Goal: Information Seeking & Learning: Find specific fact

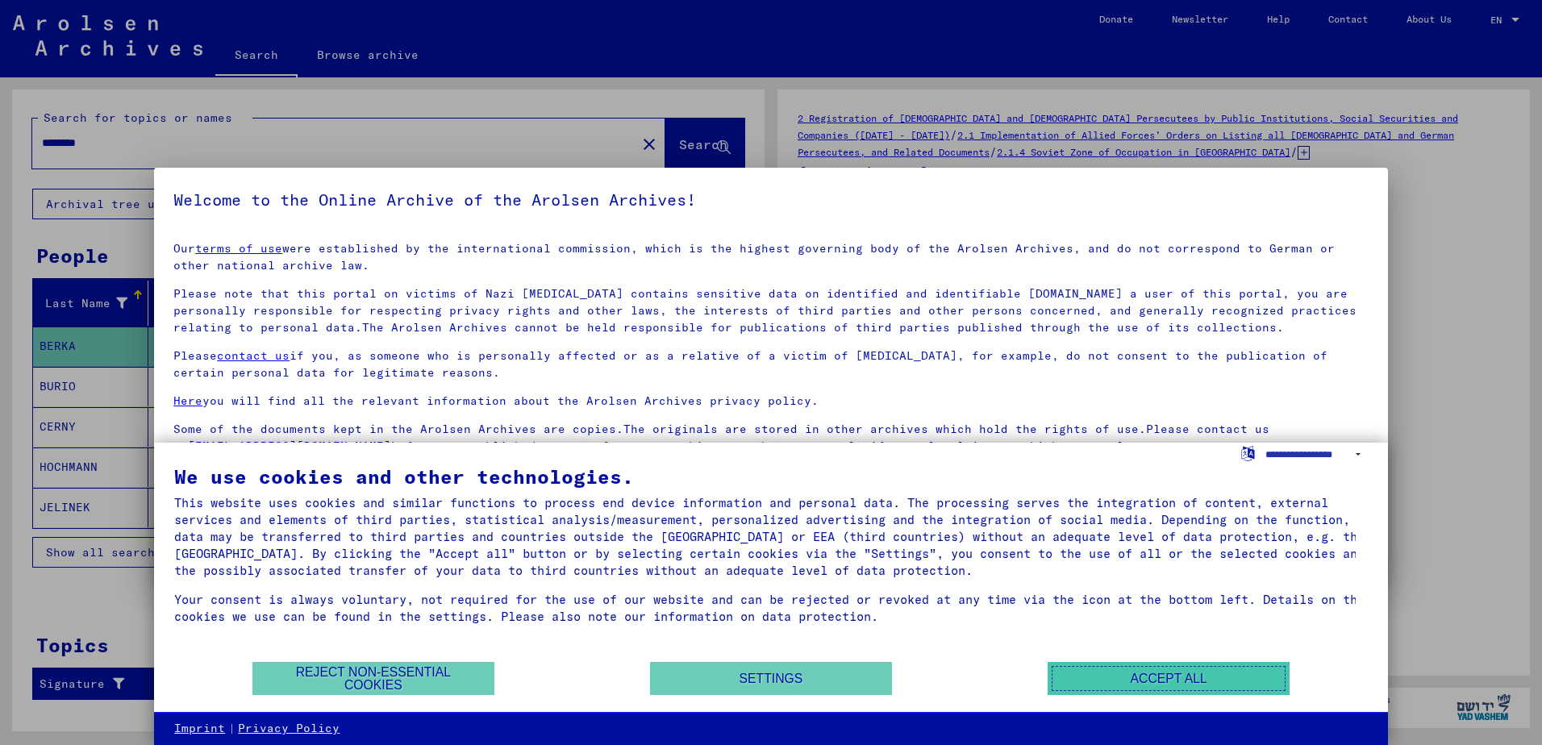
click at [1166, 677] on button "Accept all" at bounding box center [1168, 678] width 242 height 33
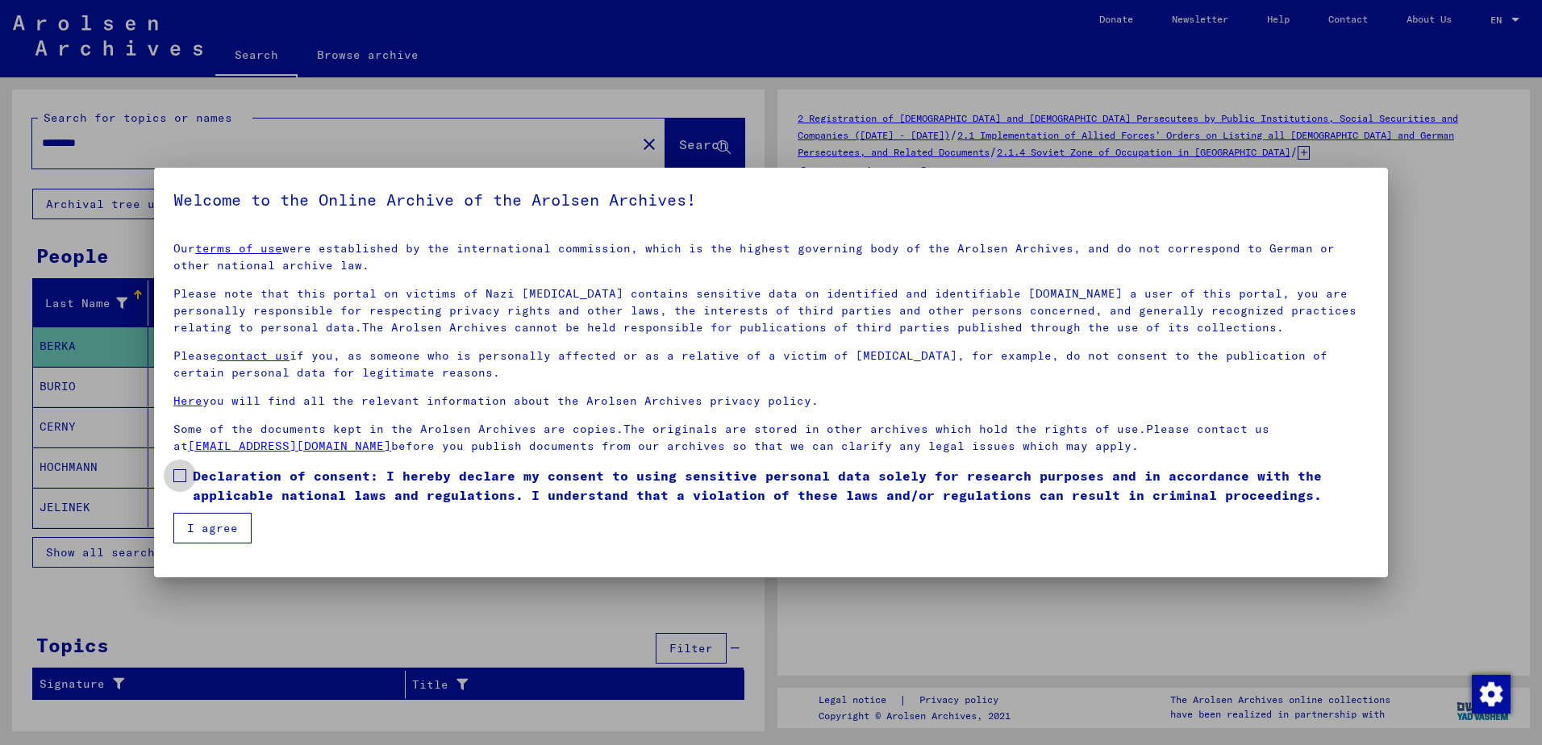
click at [175, 478] on span at bounding box center [179, 475] width 13 height 13
click at [199, 527] on button "I agree" at bounding box center [212, 528] width 78 height 31
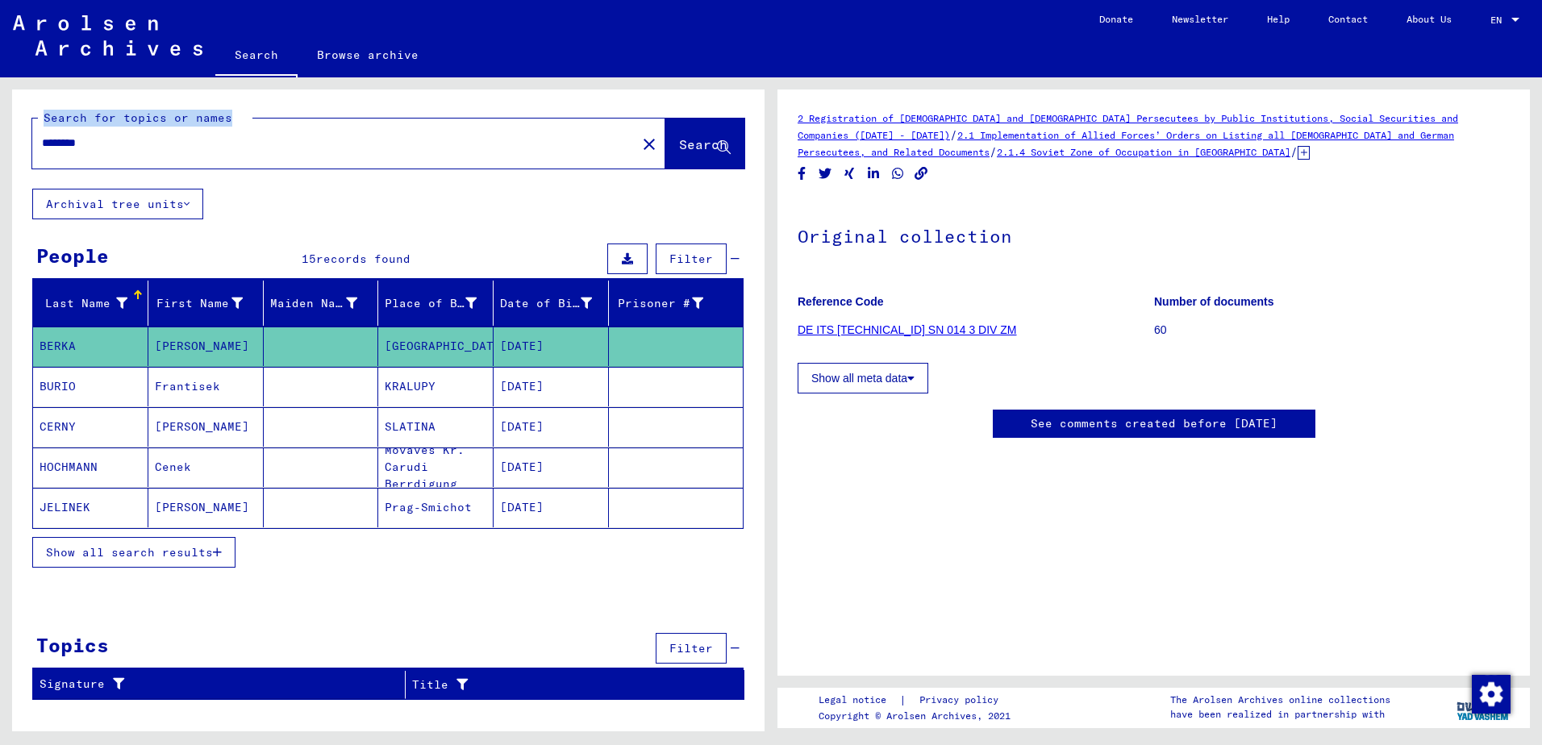
drag, startPoint x: 163, startPoint y: 129, endPoint x: -2, endPoint y: 152, distance: 166.0
click at [0, 152] on html "Search Browse archive Donate Newsletter Help Contact About Us Search Browse arc…" at bounding box center [771, 372] width 1542 height 745
drag, startPoint x: -2, startPoint y: 152, endPoint x: 110, endPoint y: 143, distance: 111.6
click at [110, 143] on input "********" at bounding box center [334, 143] width 585 height 17
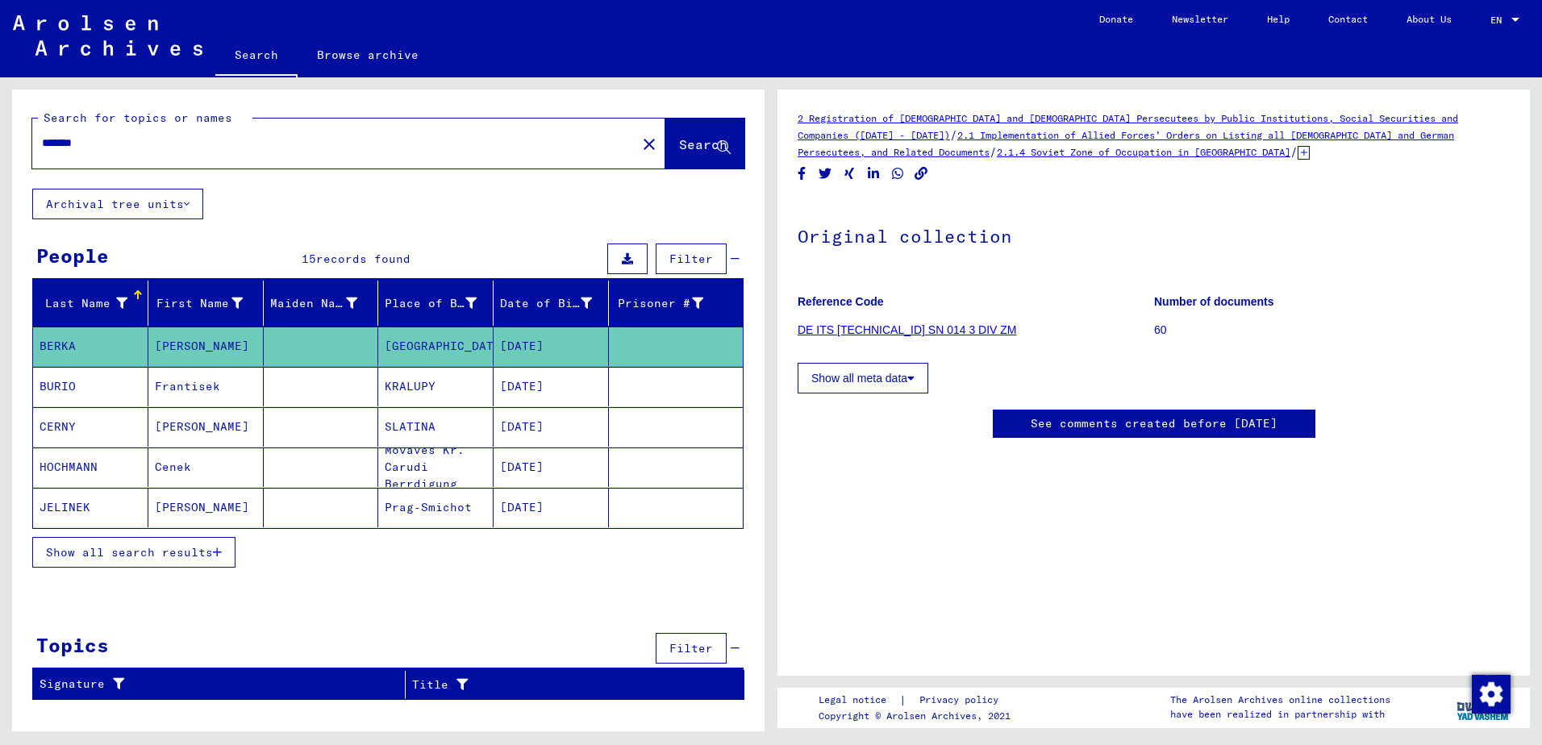
click at [679, 143] on span "Search" at bounding box center [703, 144] width 48 height 16
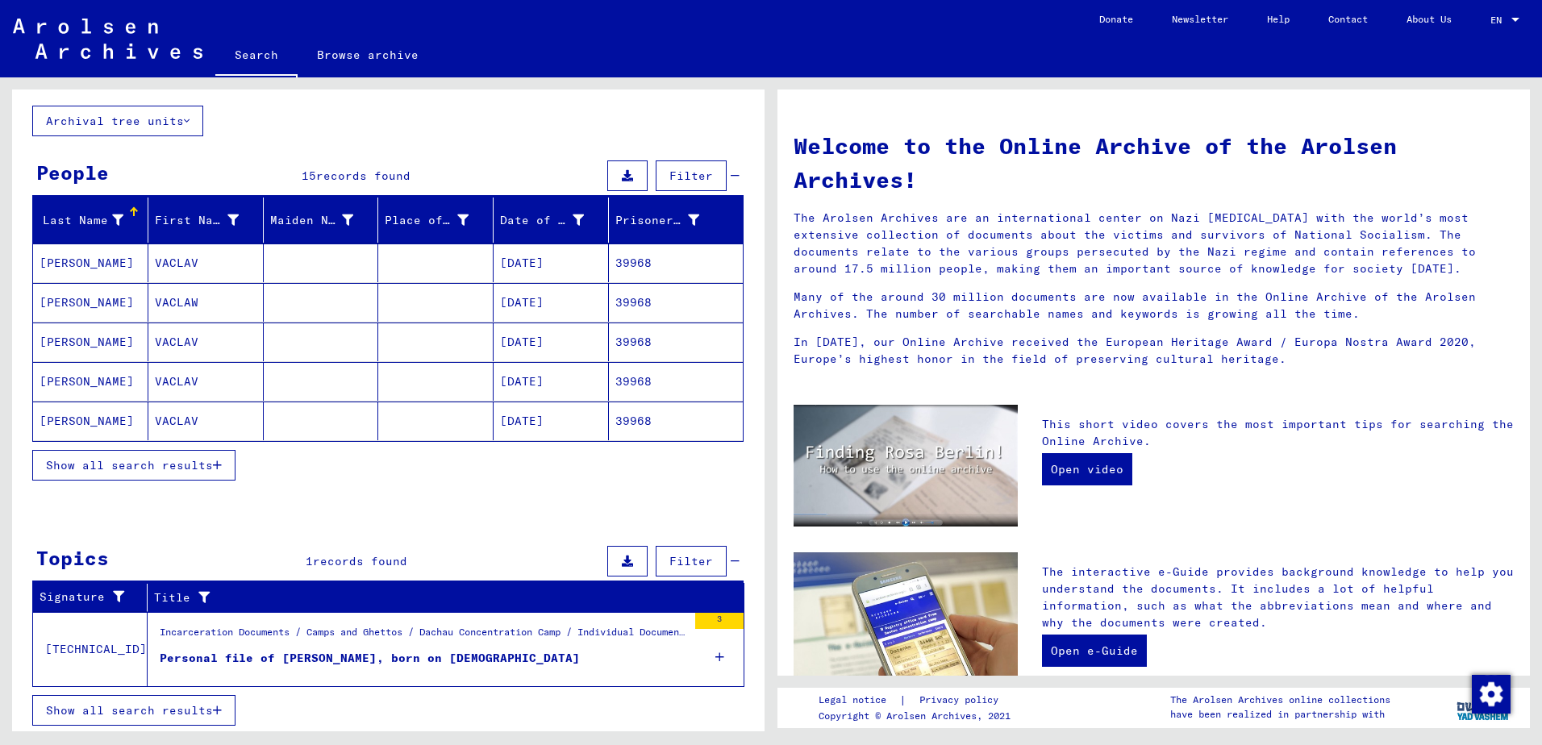
scroll to position [86, 0]
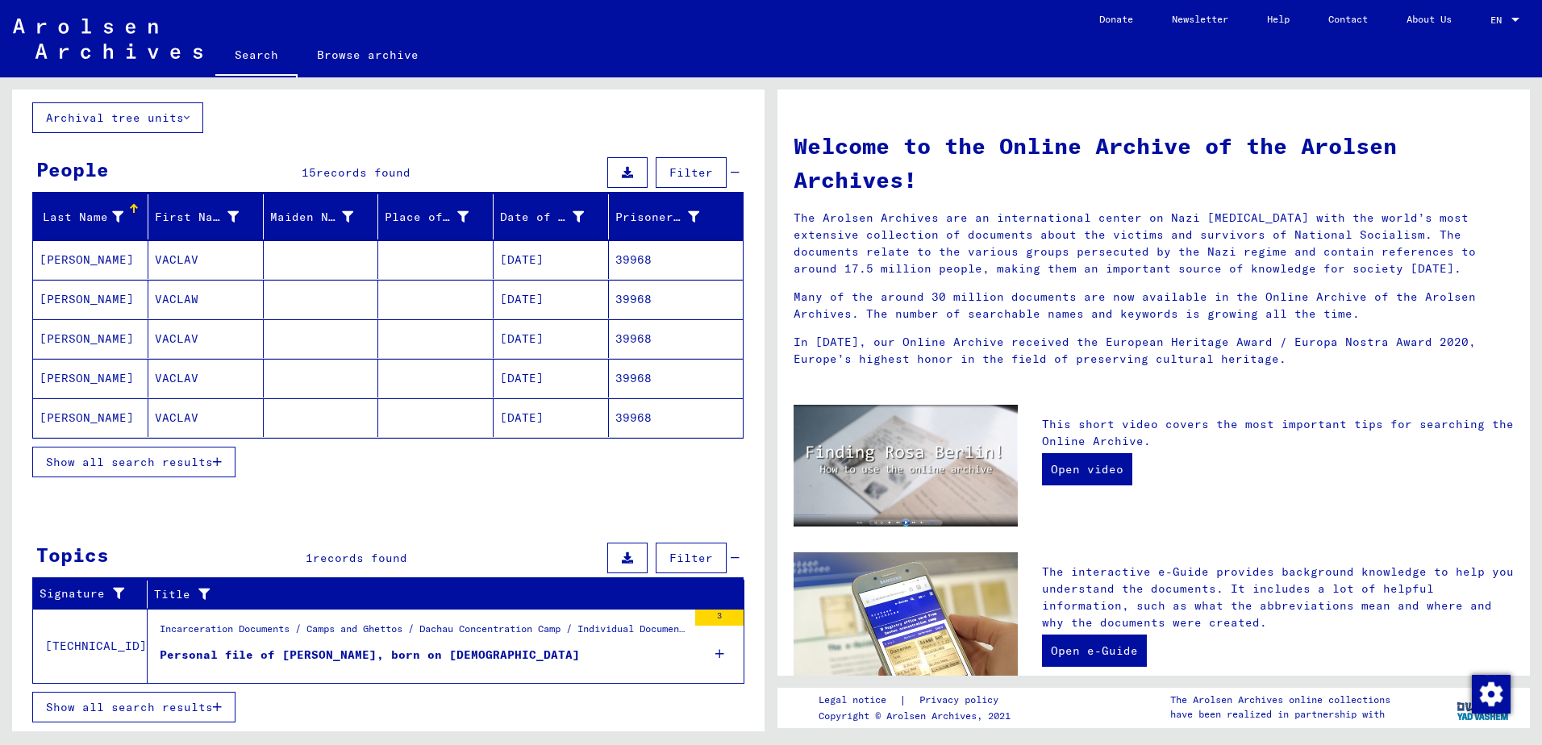
click at [496, 255] on mat-cell "[DATE]" at bounding box center [551, 259] width 115 height 39
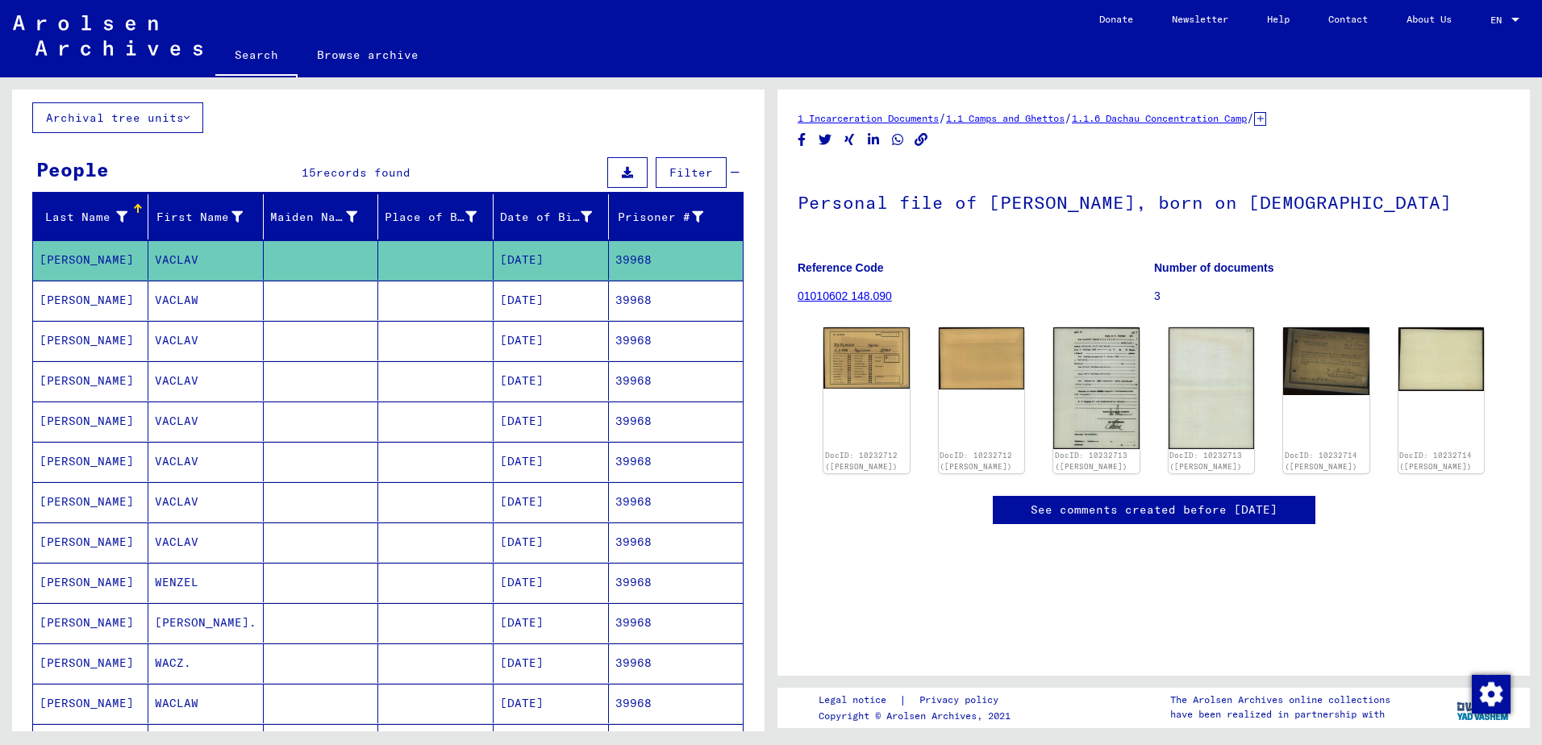
click at [541, 302] on mat-cell "[DATE]" at bounding box center [551, 301] width 115 height 40
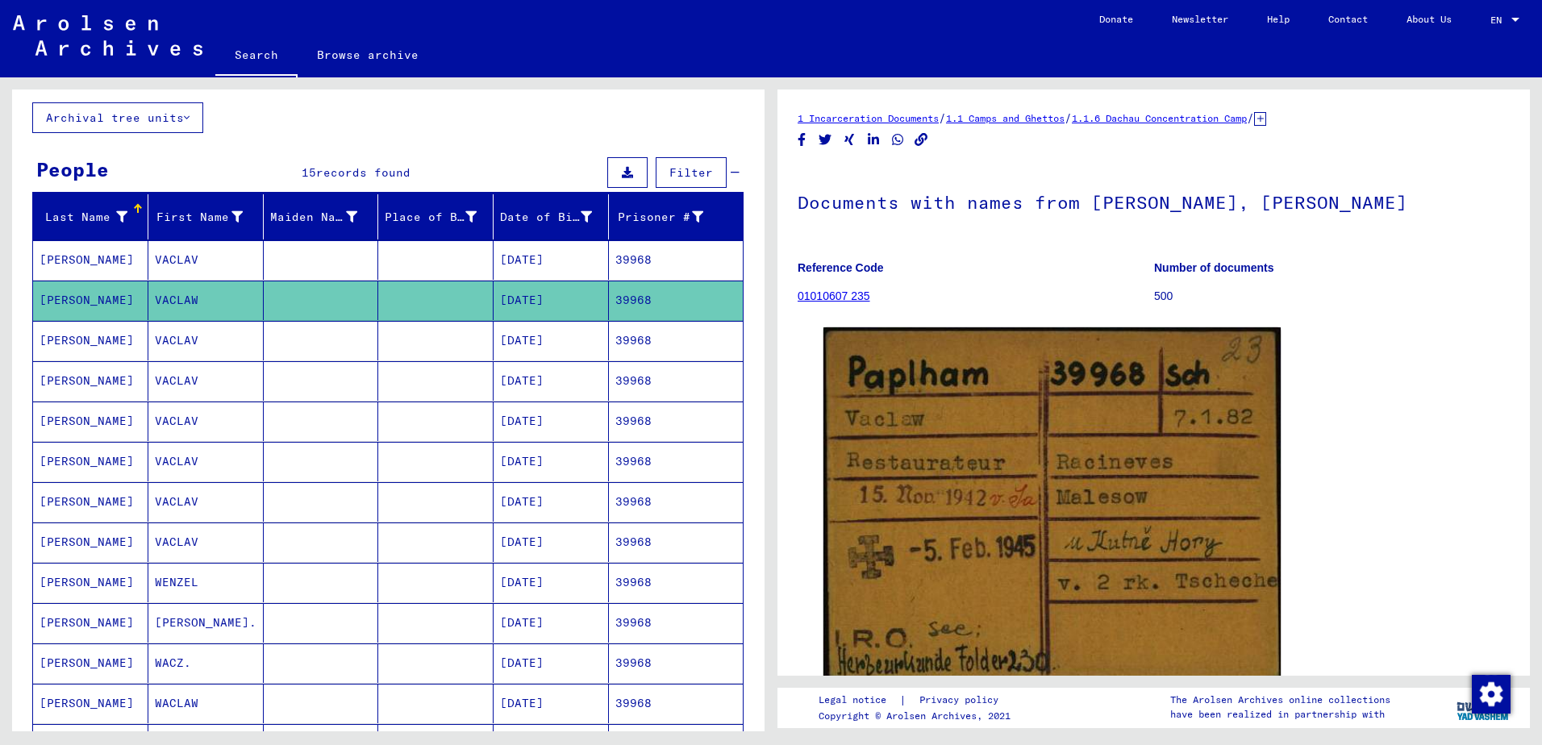
click at [534, 359] on mat-cell "[DATE]" at bounding box center [551, 341] width 115 height 40
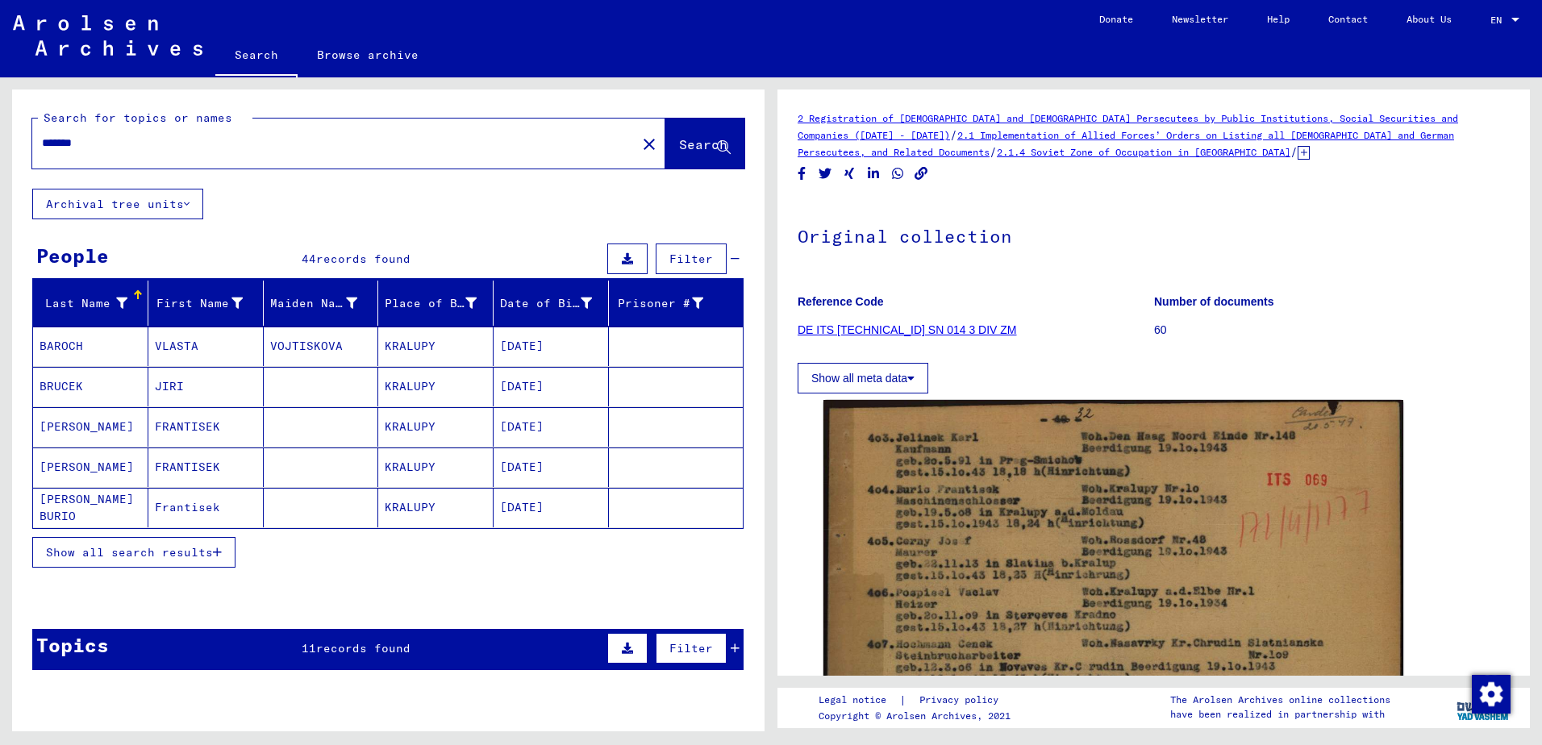
click at [123, 145] on input "*******" at bounding box center [334, 143] width 585 height 17
type input "*******"
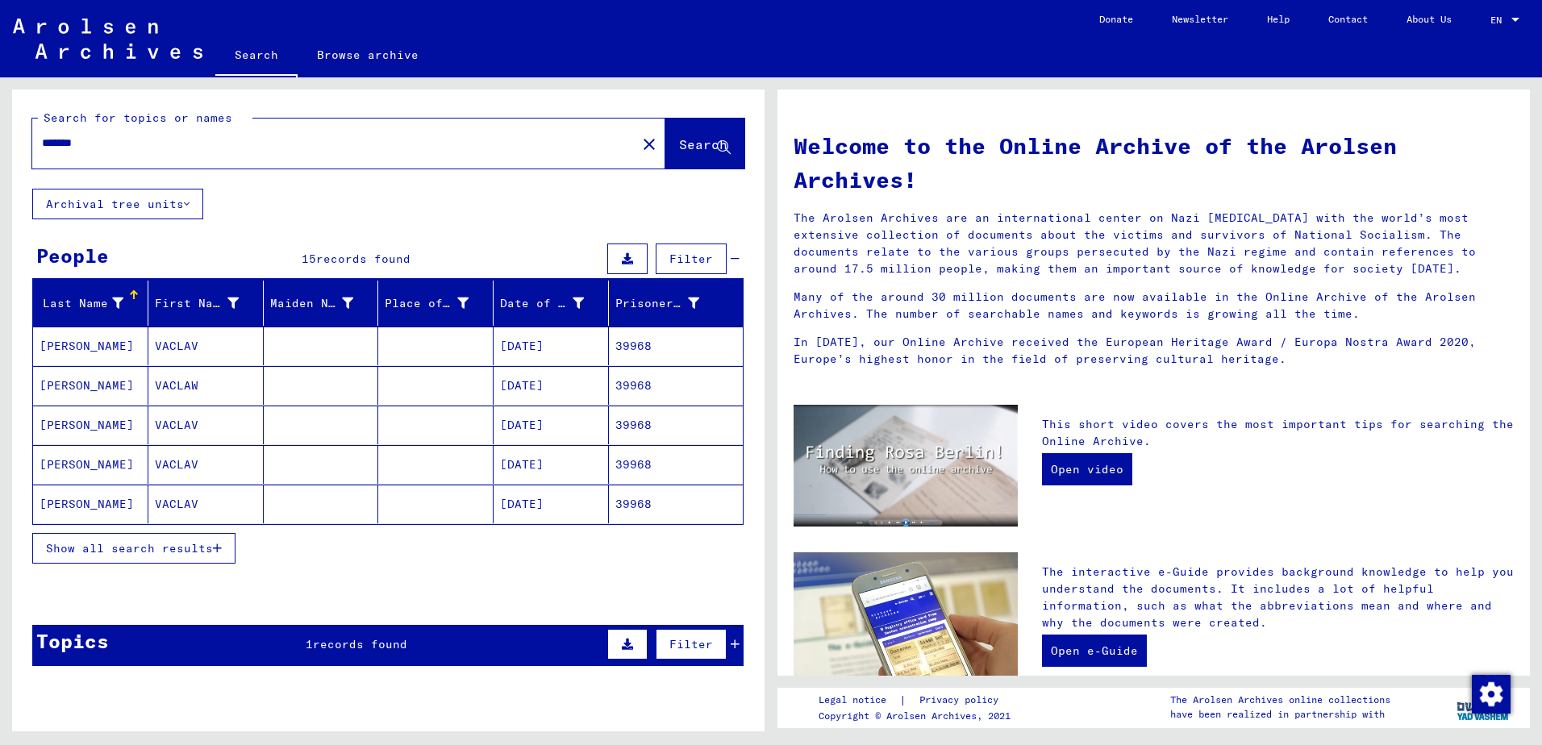
click at [149, 555] on span "Show all search results" at bounding box center [129, 548] width 167 height 15
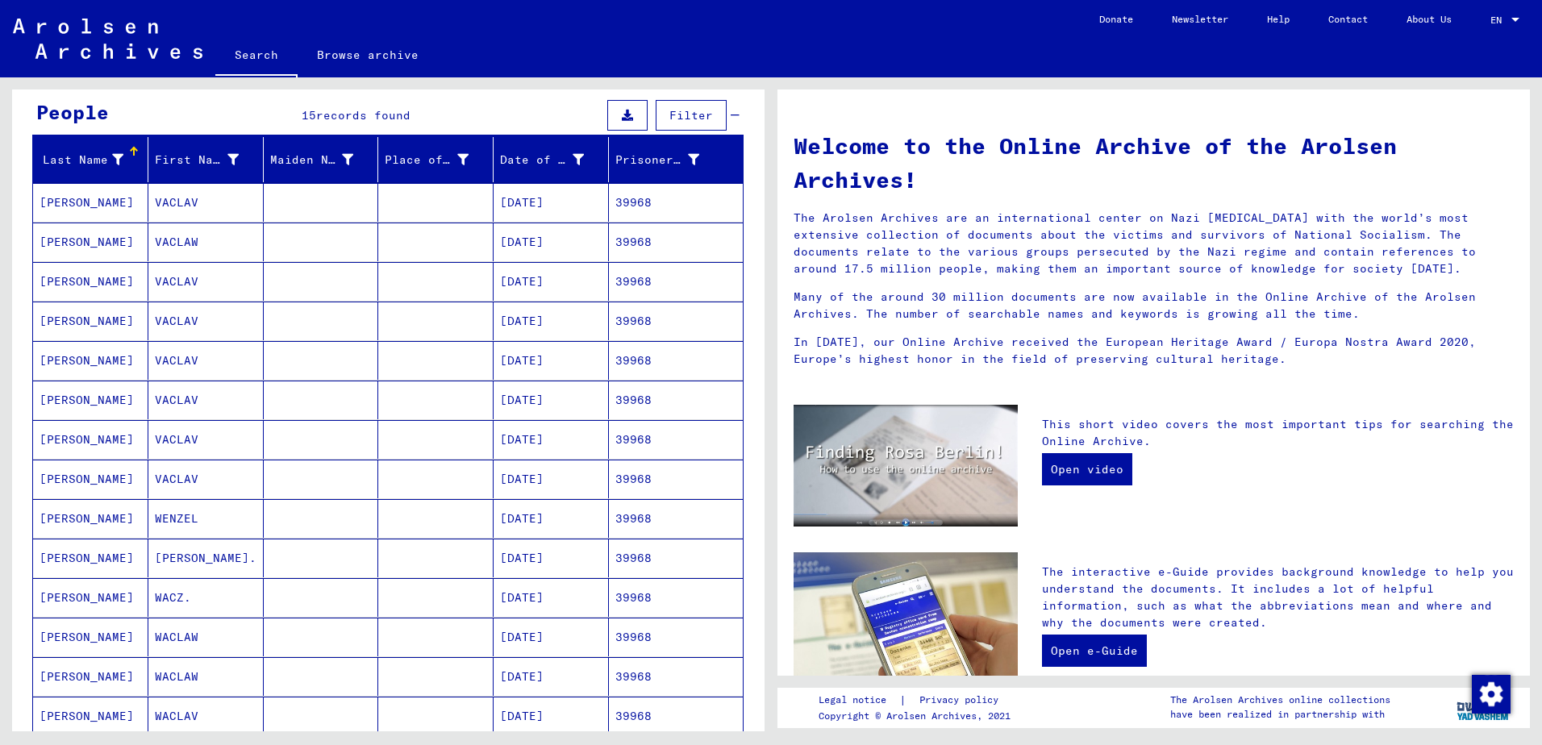
scroll to position [161, 0]
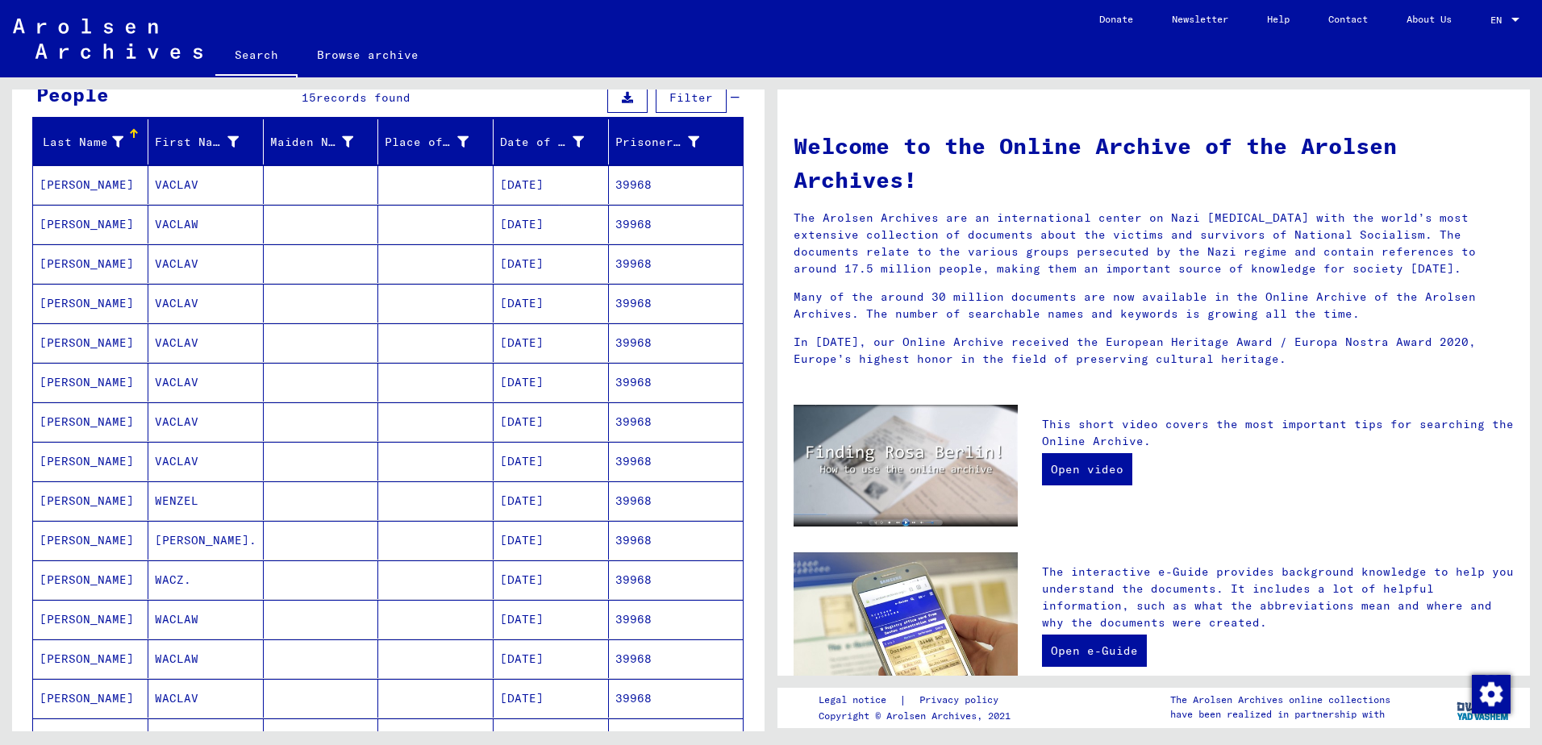
click at [60, 182] on mat-cell "[PERSON_NAME]" at bounding box center [90, 184] width 115 height 39
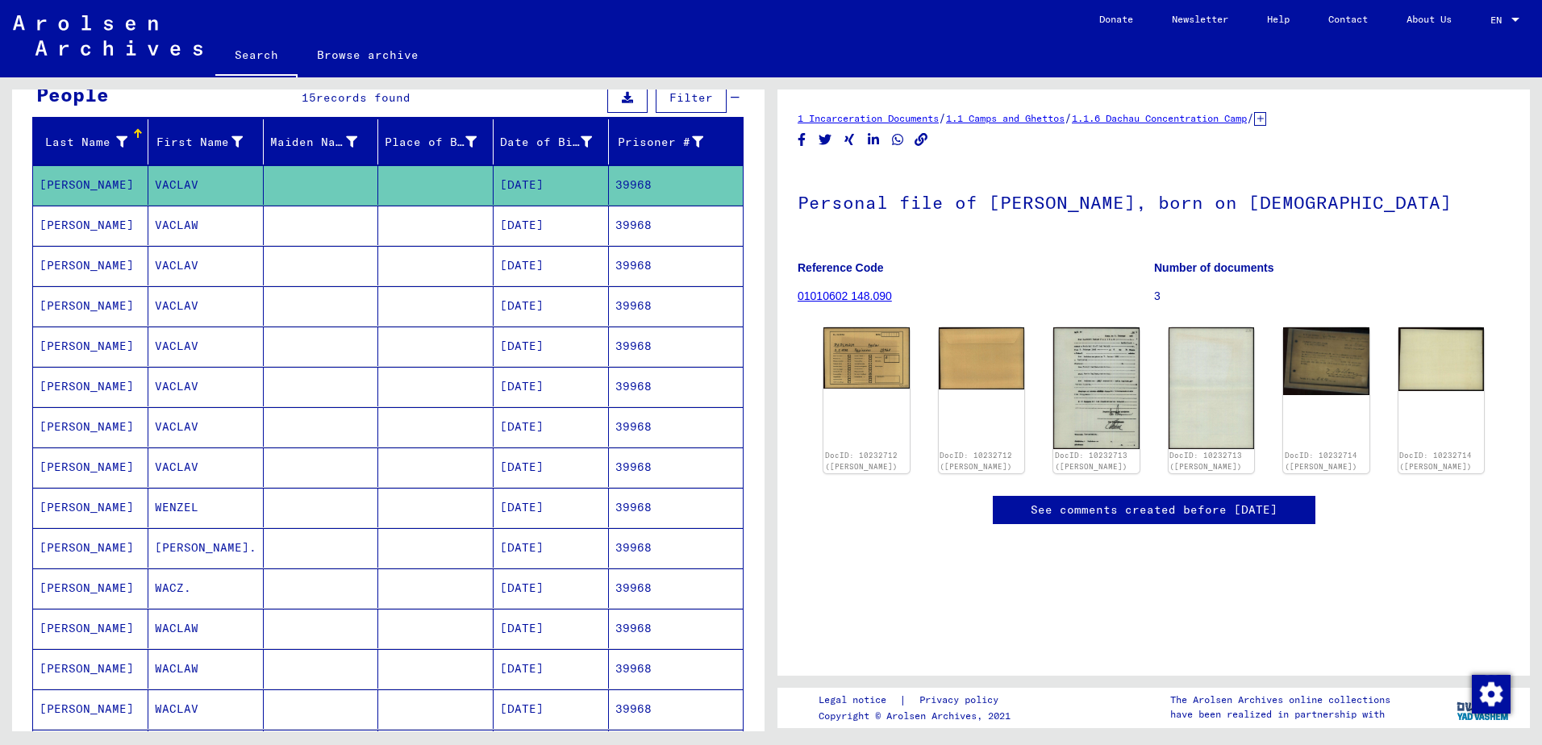
click at [525, 223] on mat-cell "[DATE]" at bounding box center [551, 226] width 115 height 40
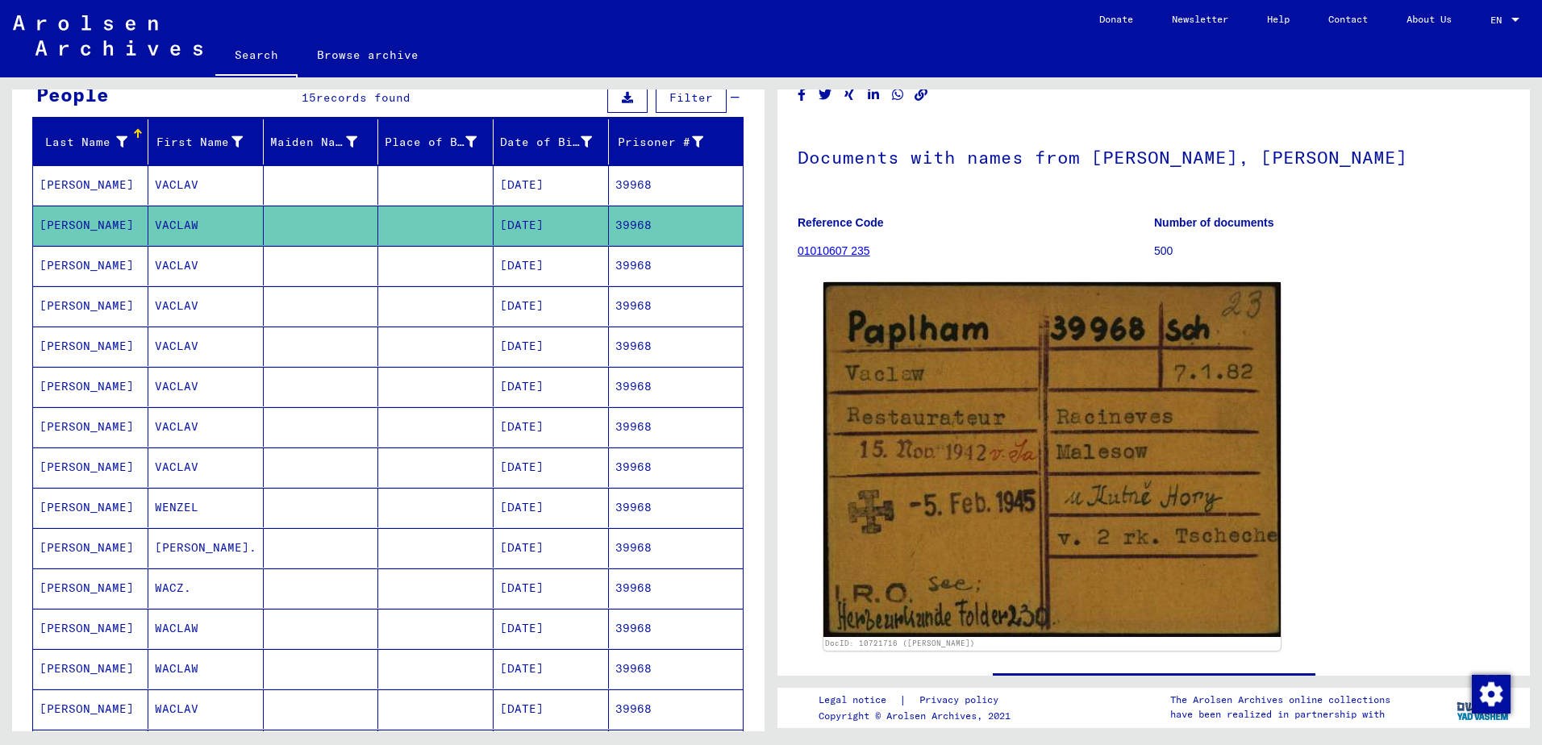
scroll to position [81, 0]
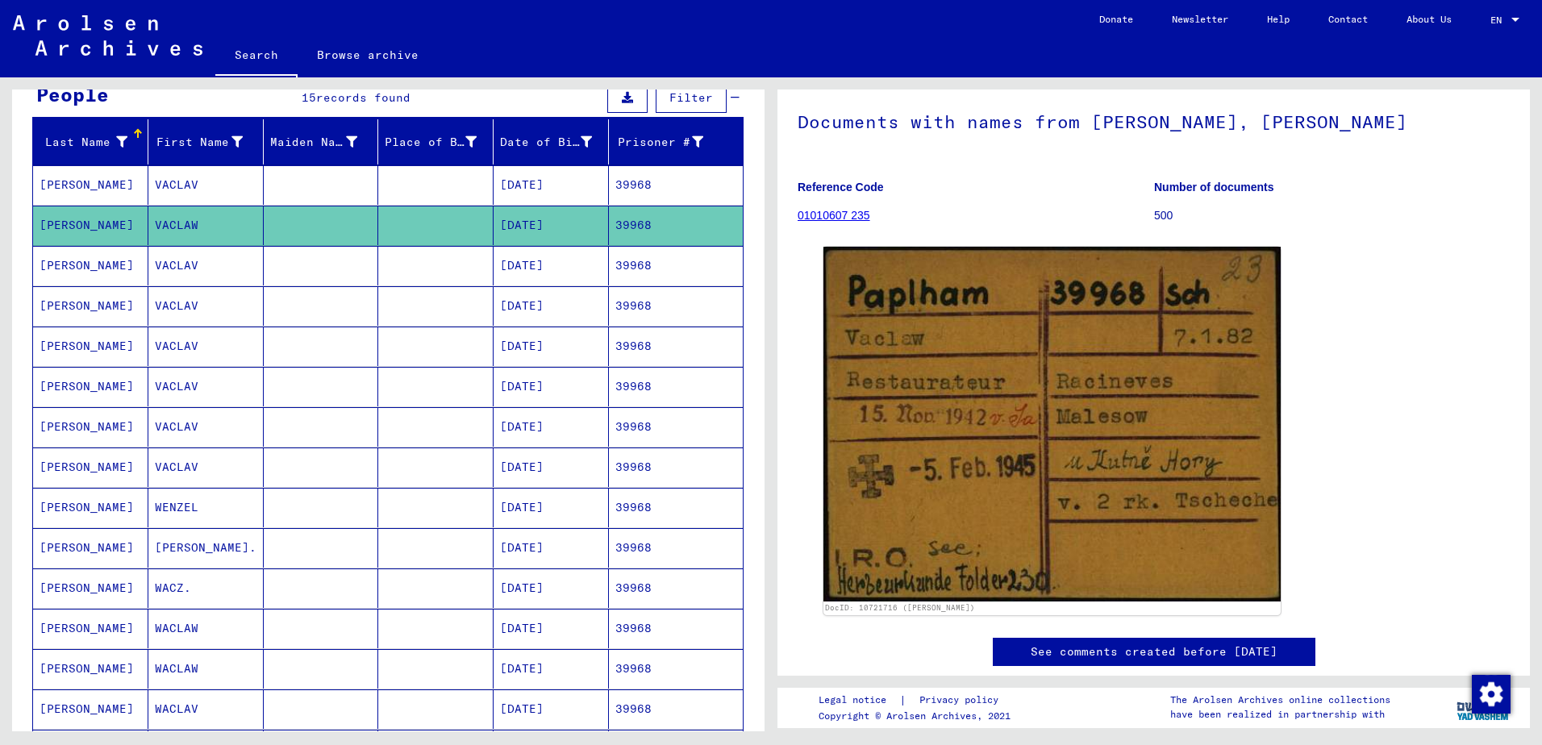
click at [567, 266] on mat-cell "[DATE]" at bounding box center [551, 266] width 115 height 40
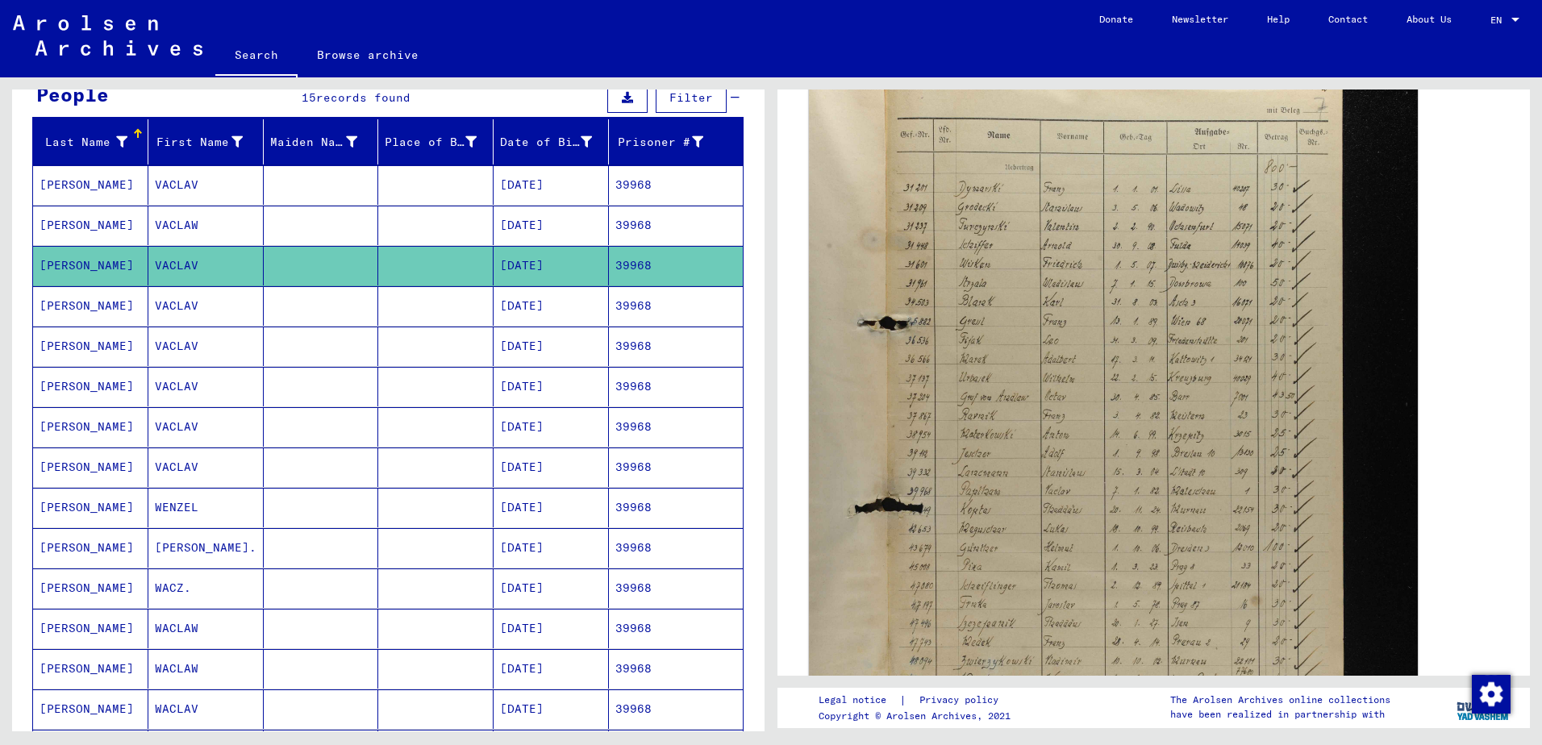
click at [1108, 327] on img at bounding box center [1113, 491] width 609 height 915
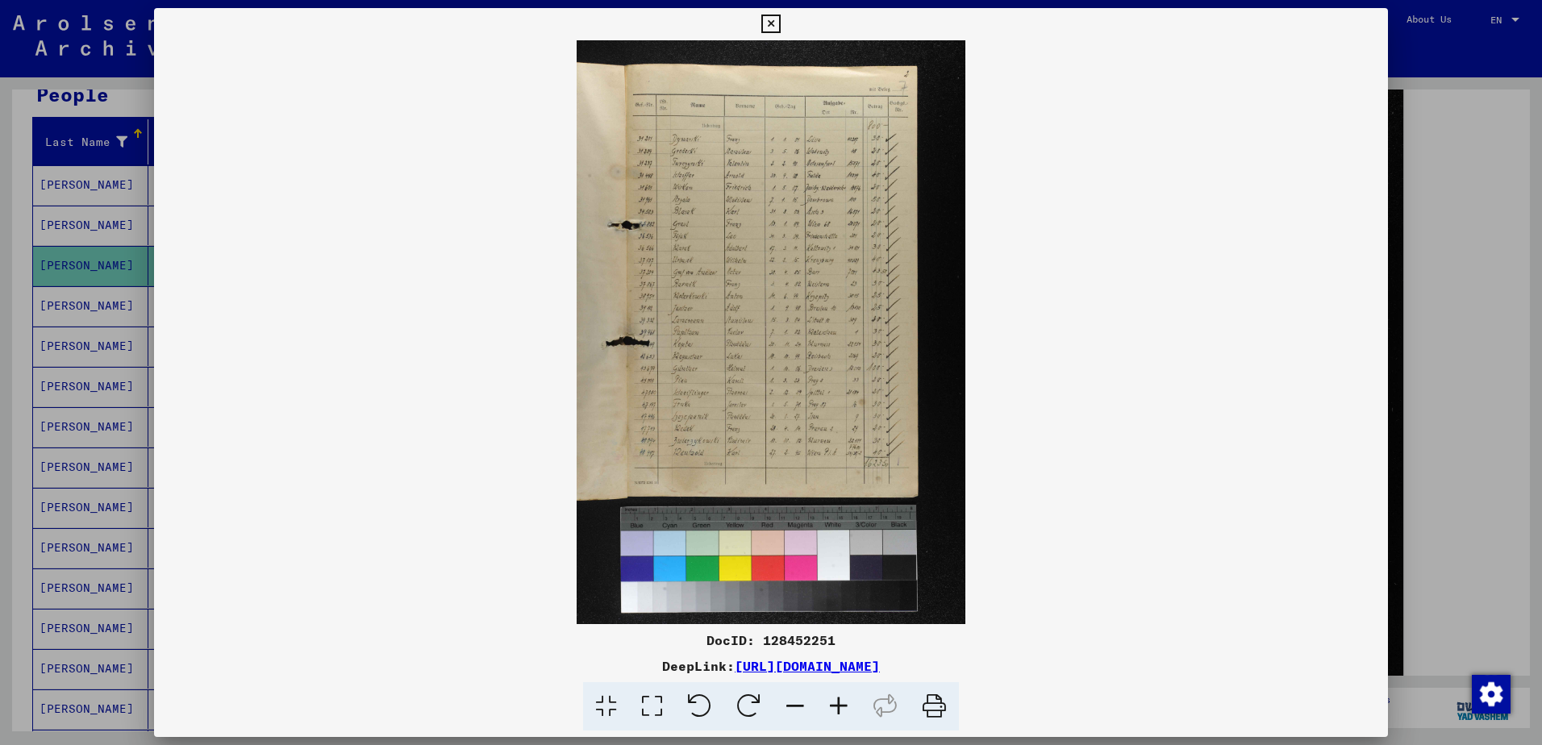
drag, startPoint x: 735, startPoint y: 279, endPoint x: 724, endPoint y: 284, distance: 11.5
click at [728, 282] on img at bounding box center [771, 332] width 1234 height 584
click at [746, 307] on img at bounding box center [771, 332] width 1234 height 584
click at [1197, 141] on img at bounding box center [771, 332] width 1234 height 584
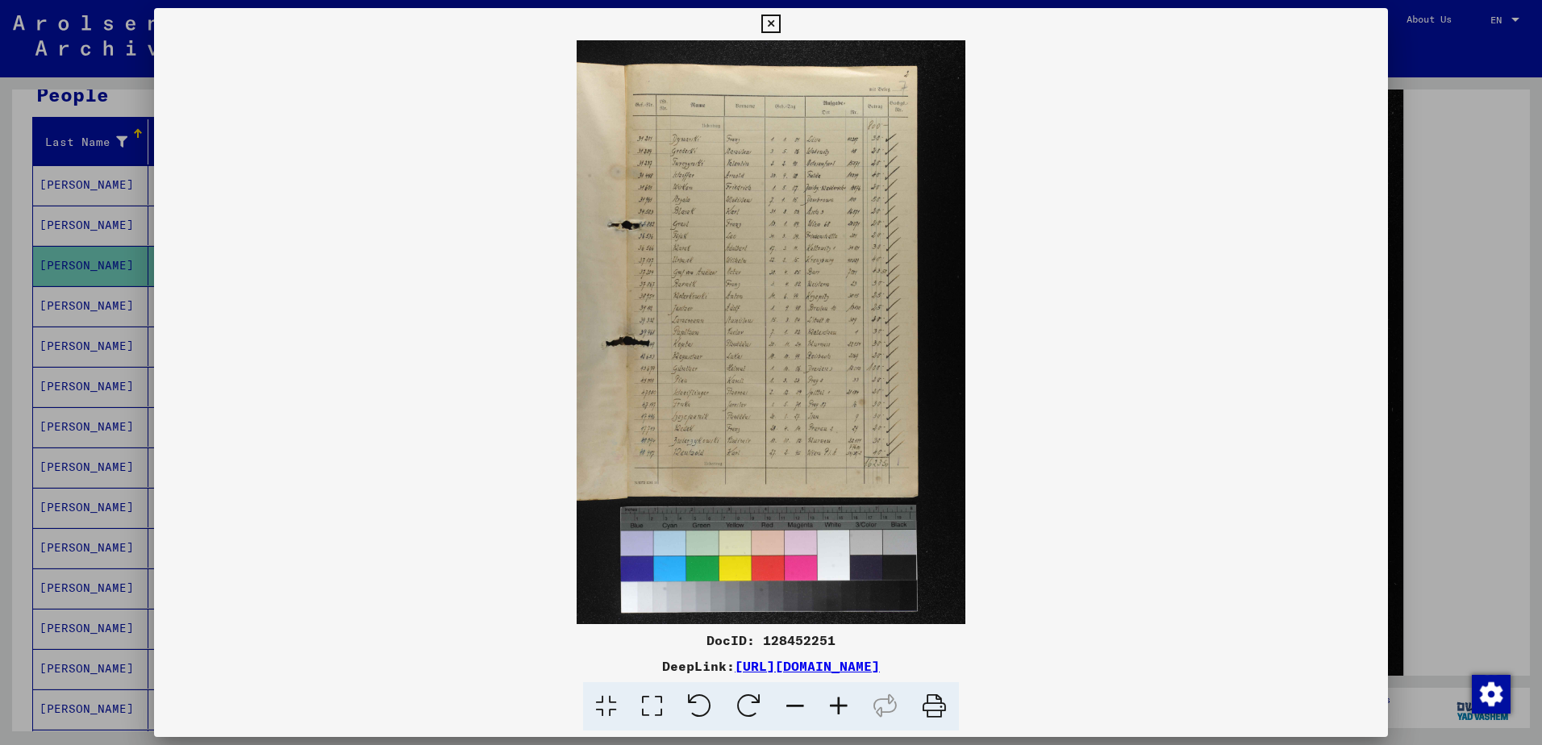
click at [1481, 60] on div at bounding box center [771, 372] width 1542 height 745
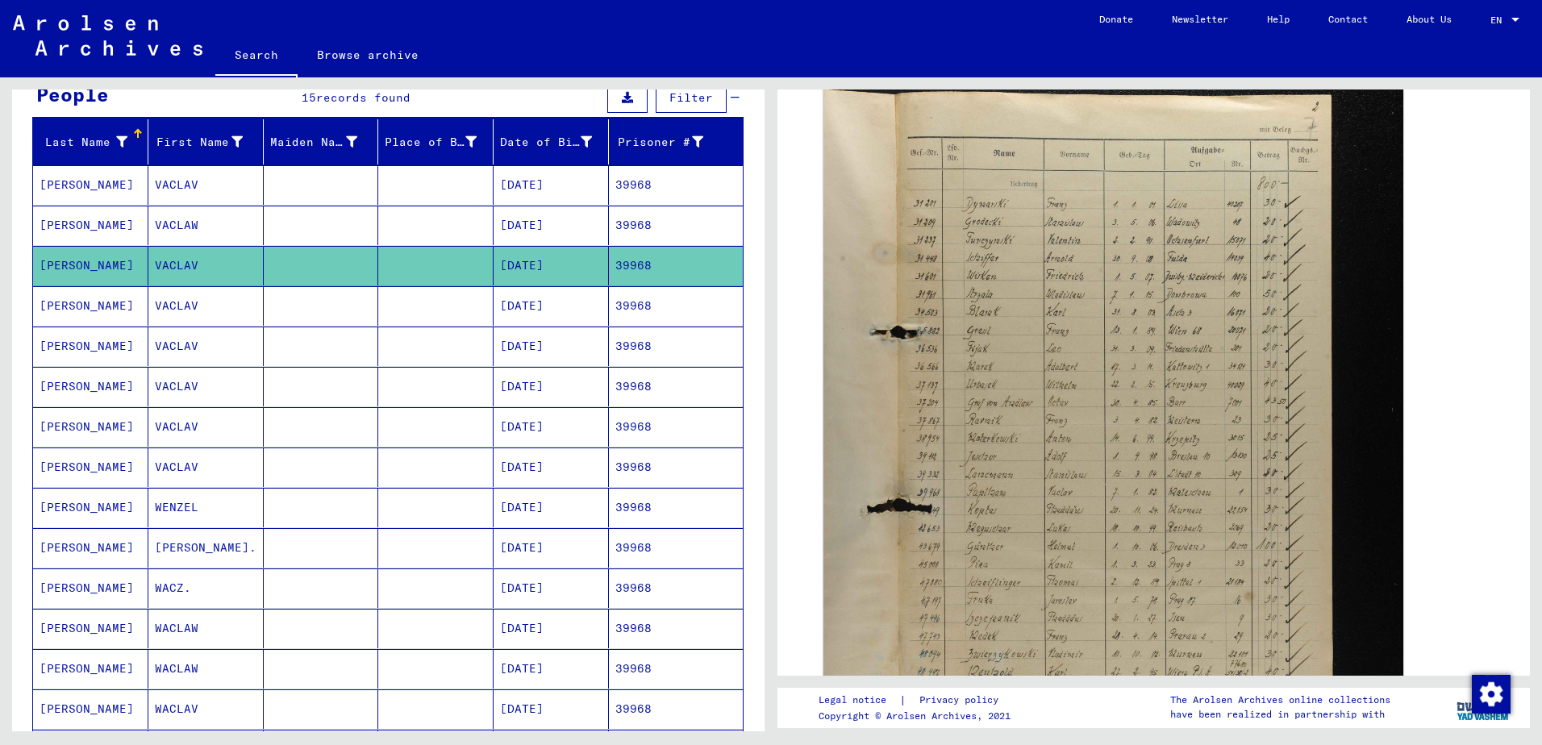
click at [371, 313] on mat-cell at bounding box center [321, 306] width 115 height 40
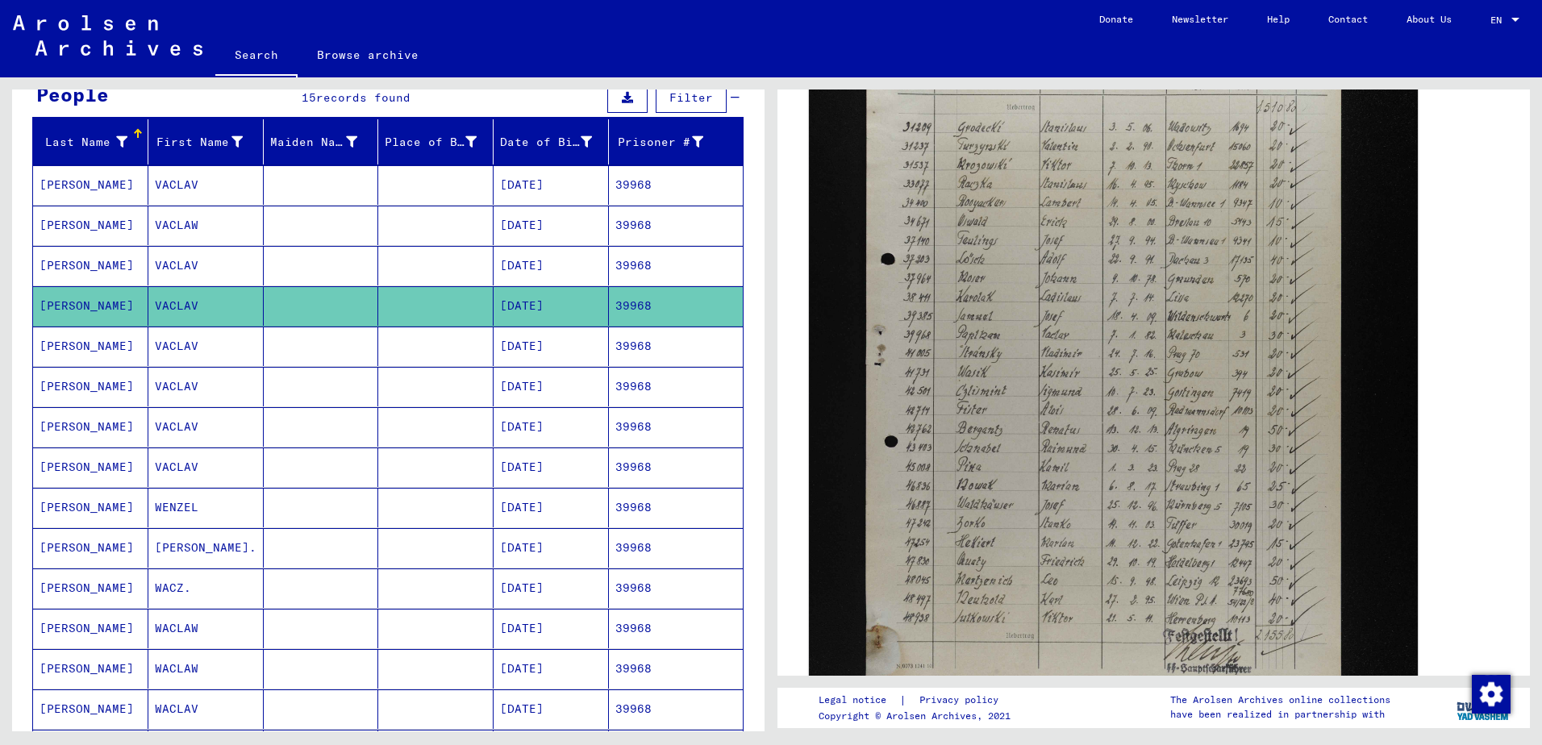
scroll to position [564, 0]
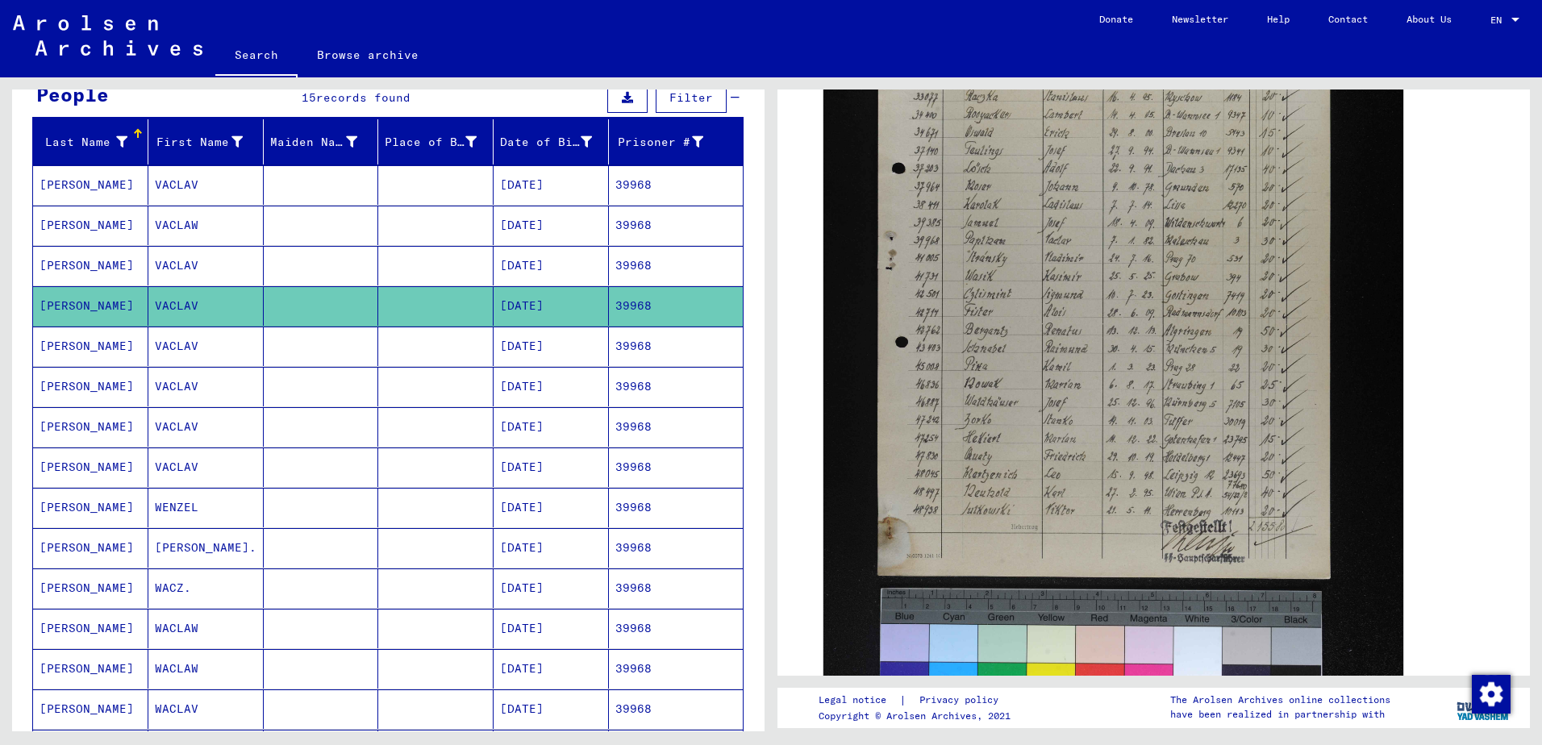
click at [396, 339] on mat-cell at bounding box center [435, 347] width 115 height 40
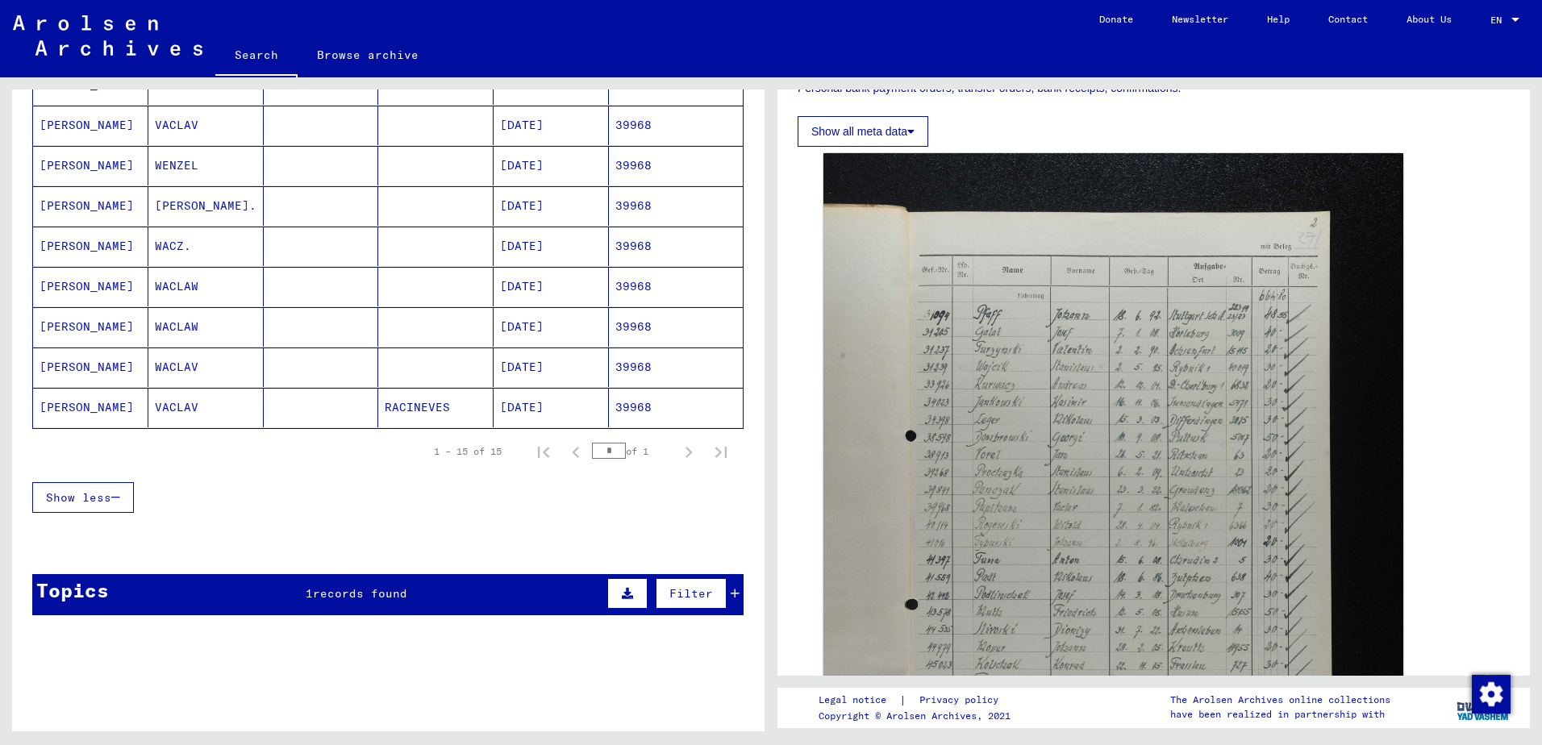
scroll to position [526, 0]
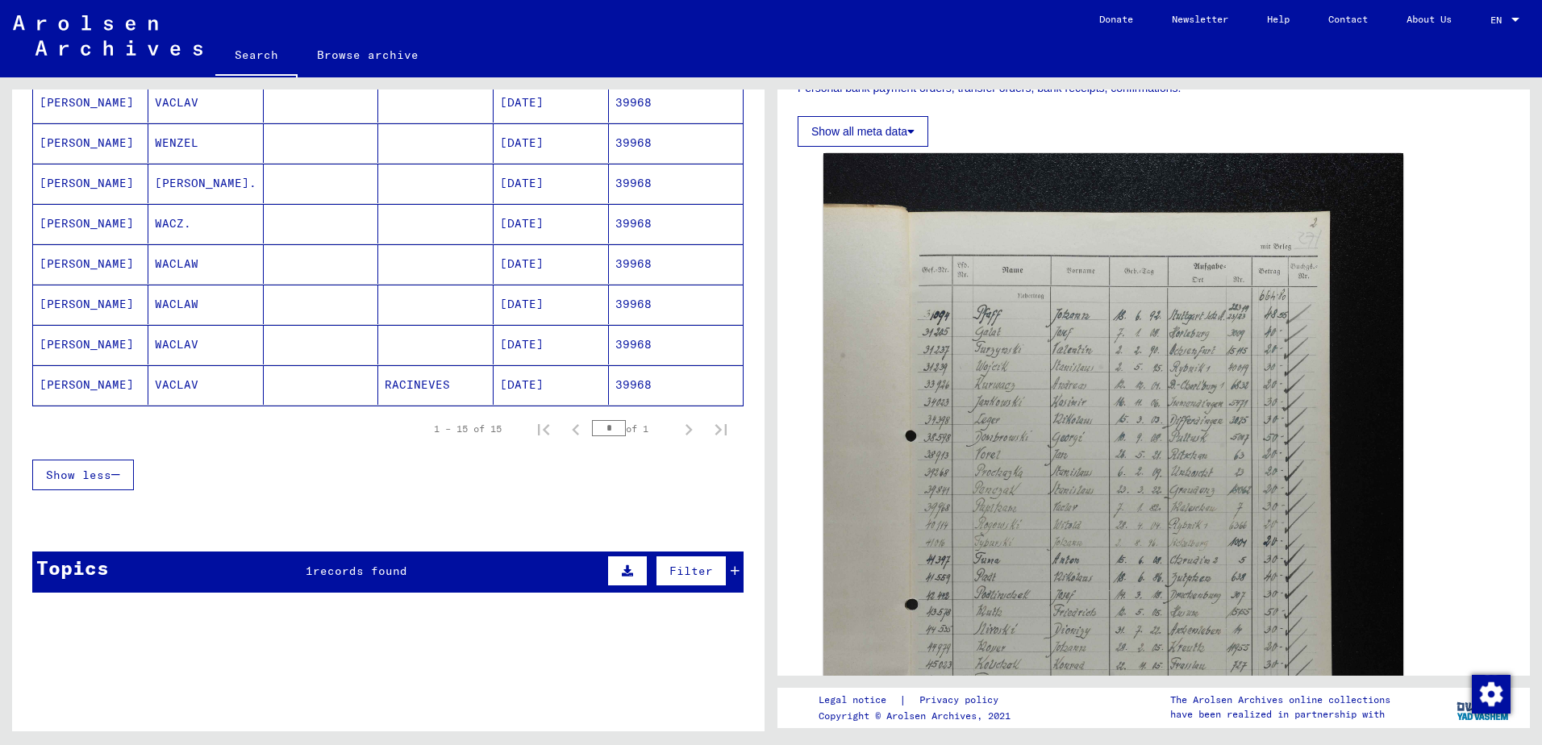
click at [325, 395] on mat-cell at bounding box center [321, 385] width 115 height 40
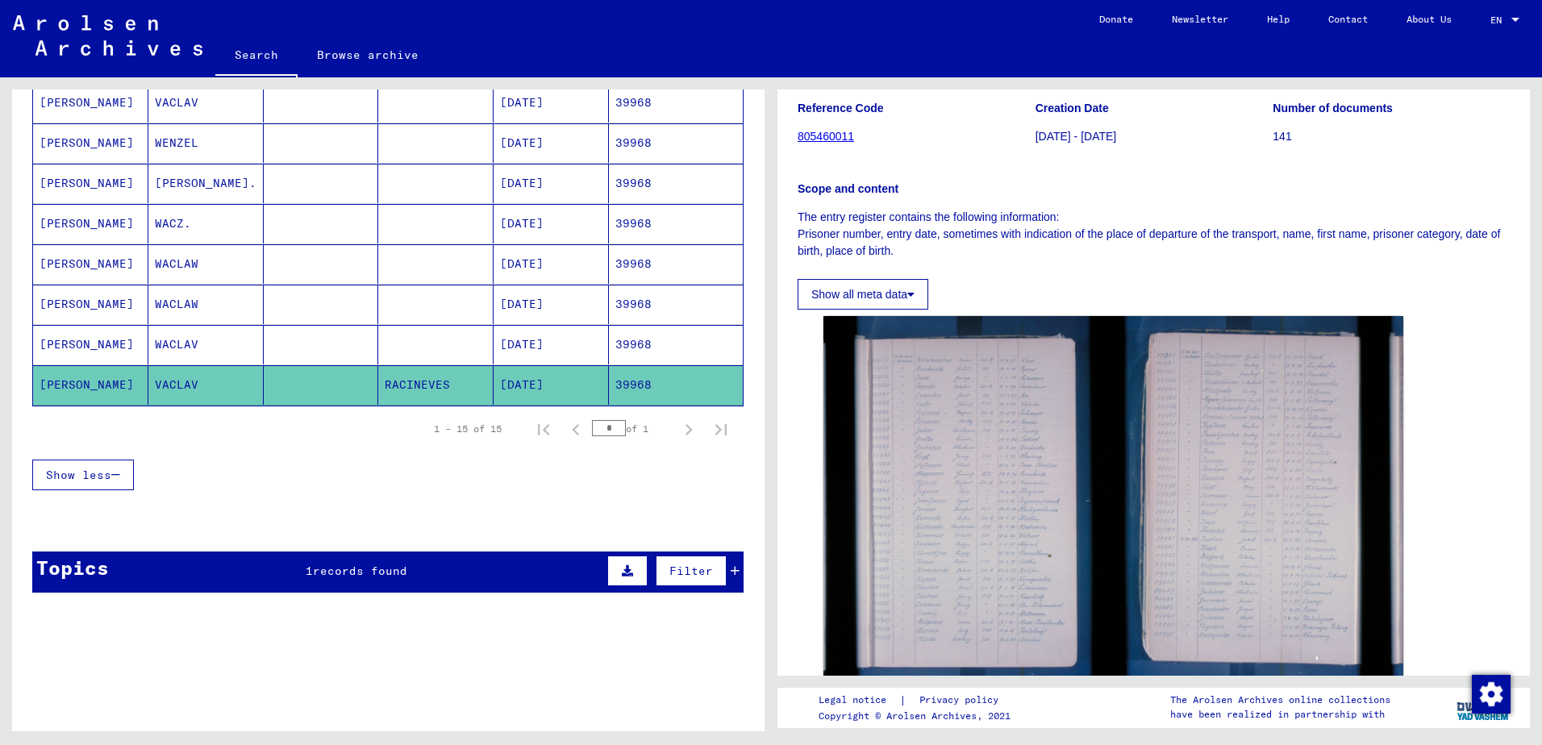
scroll to position [242, 0]
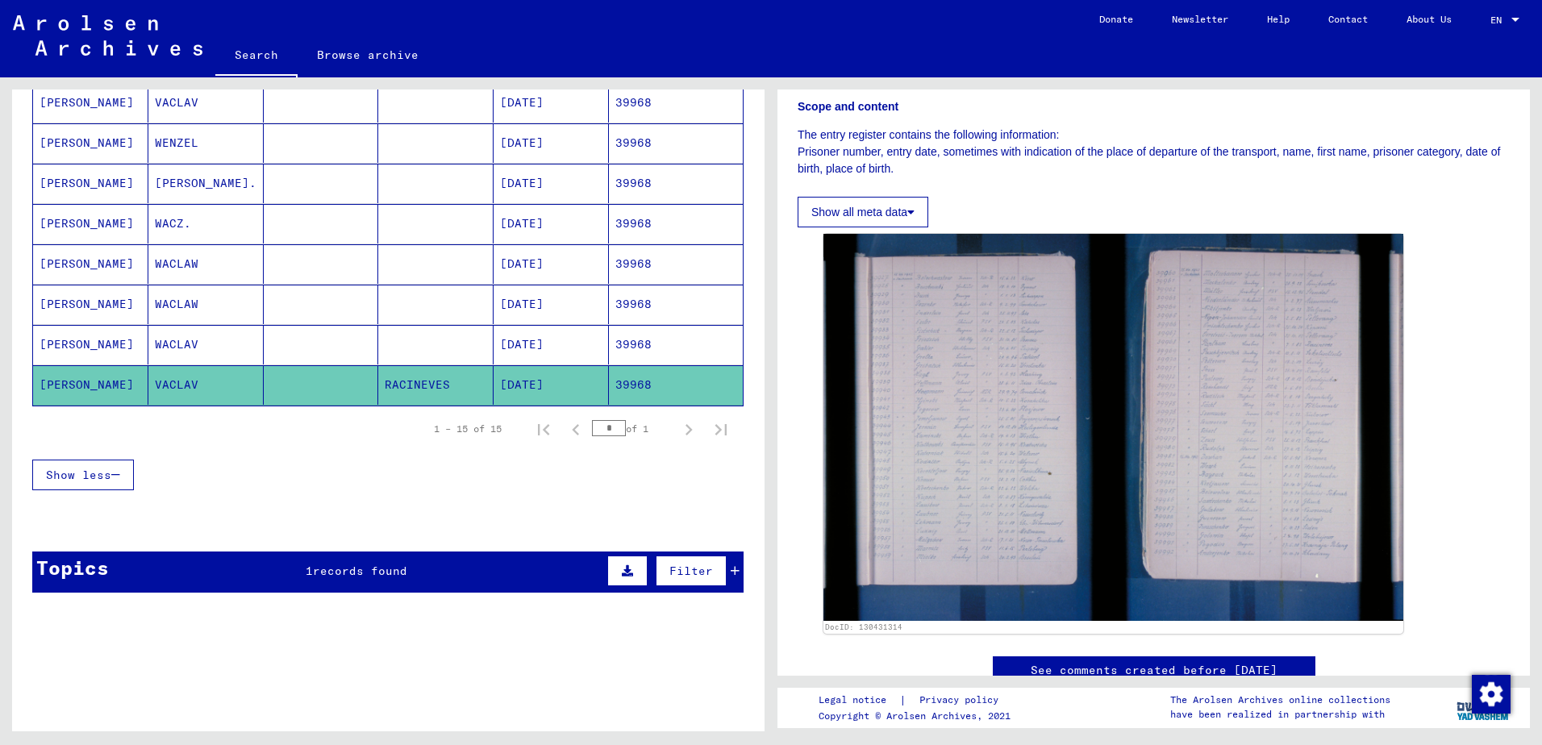
click at [181, 345] on mat-cell "WACLAV" at bounding box center [205, 345] width 115 height 40
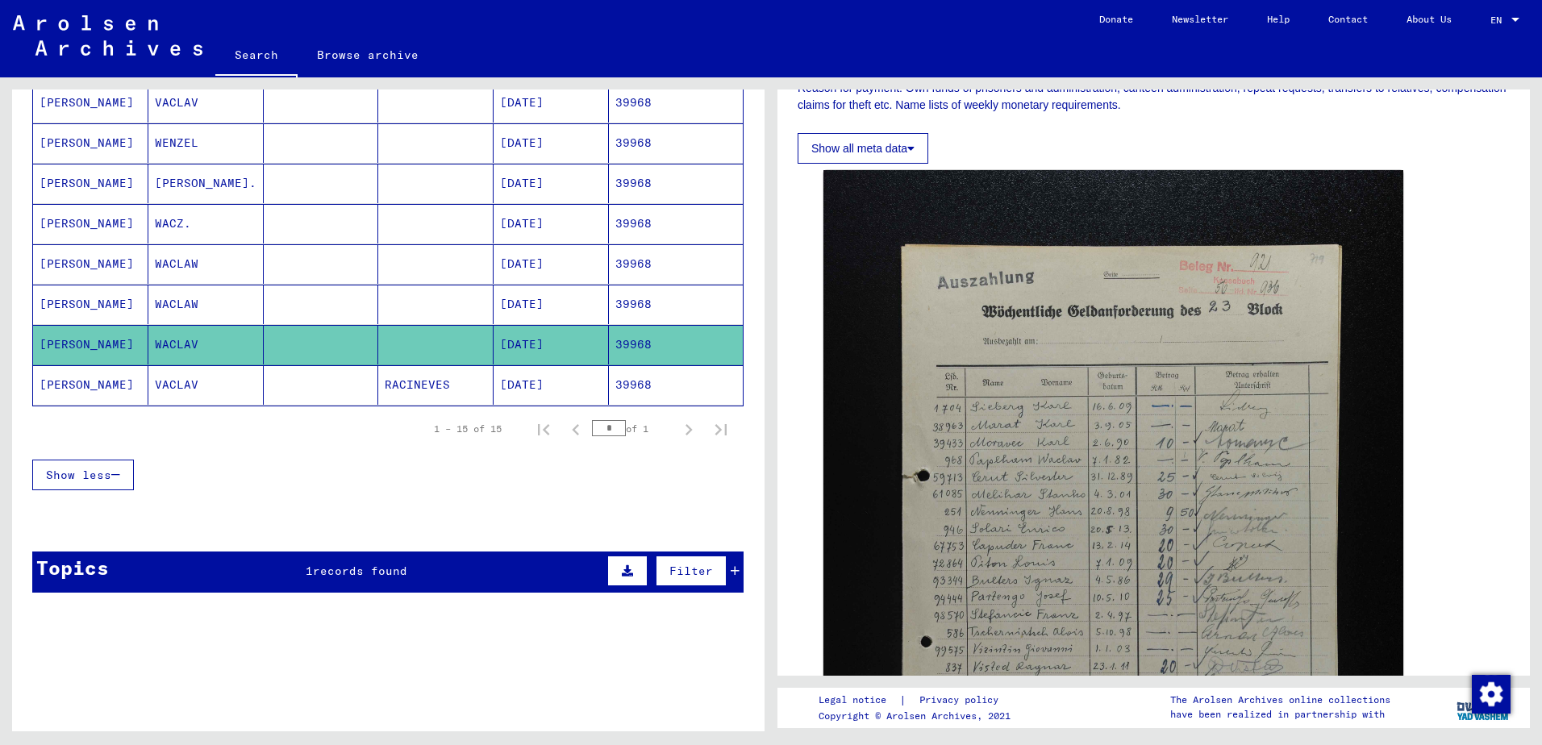
scroll to position [323, 0]
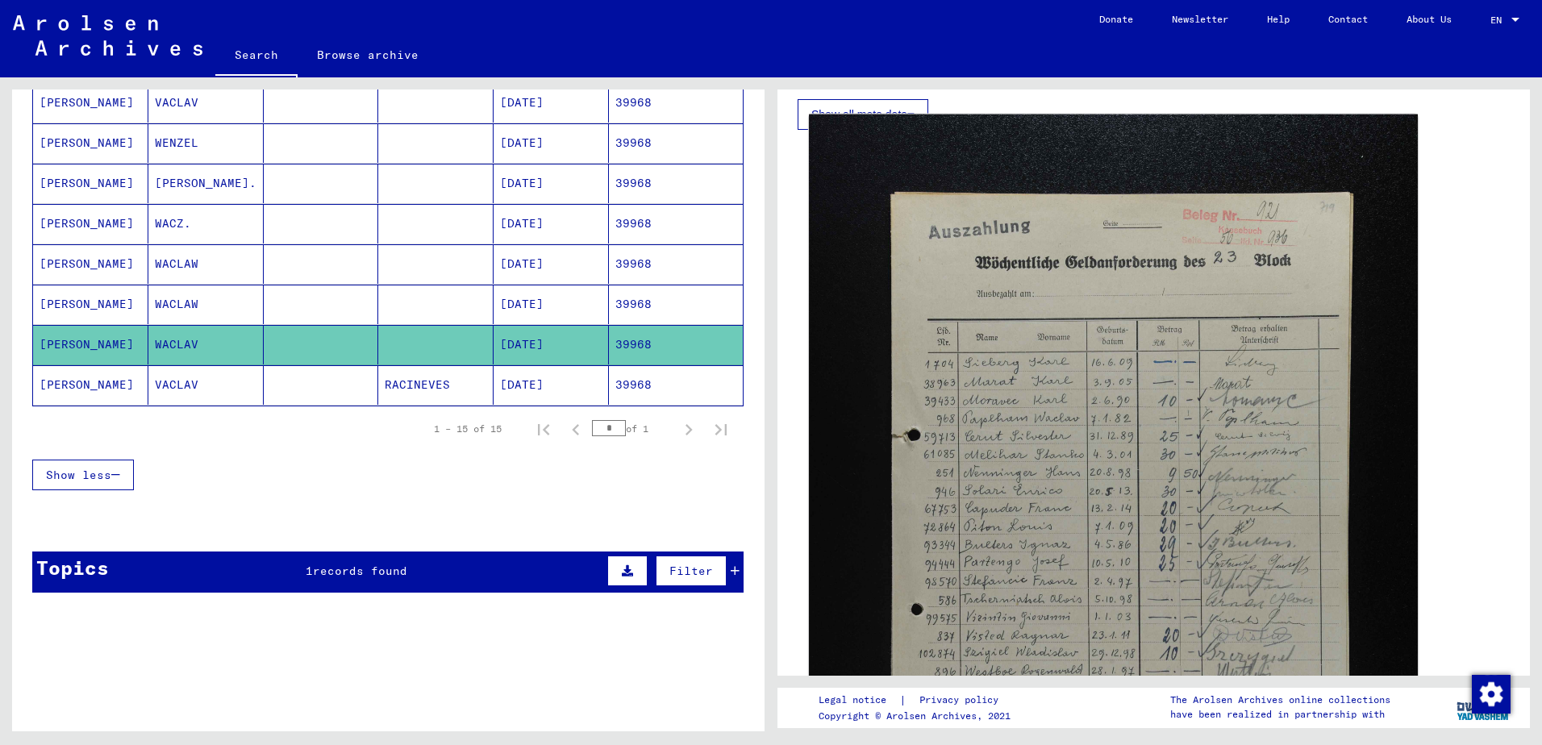
click at [1252, 398] on img at bounding box center [1113, 572] width 609 height 915
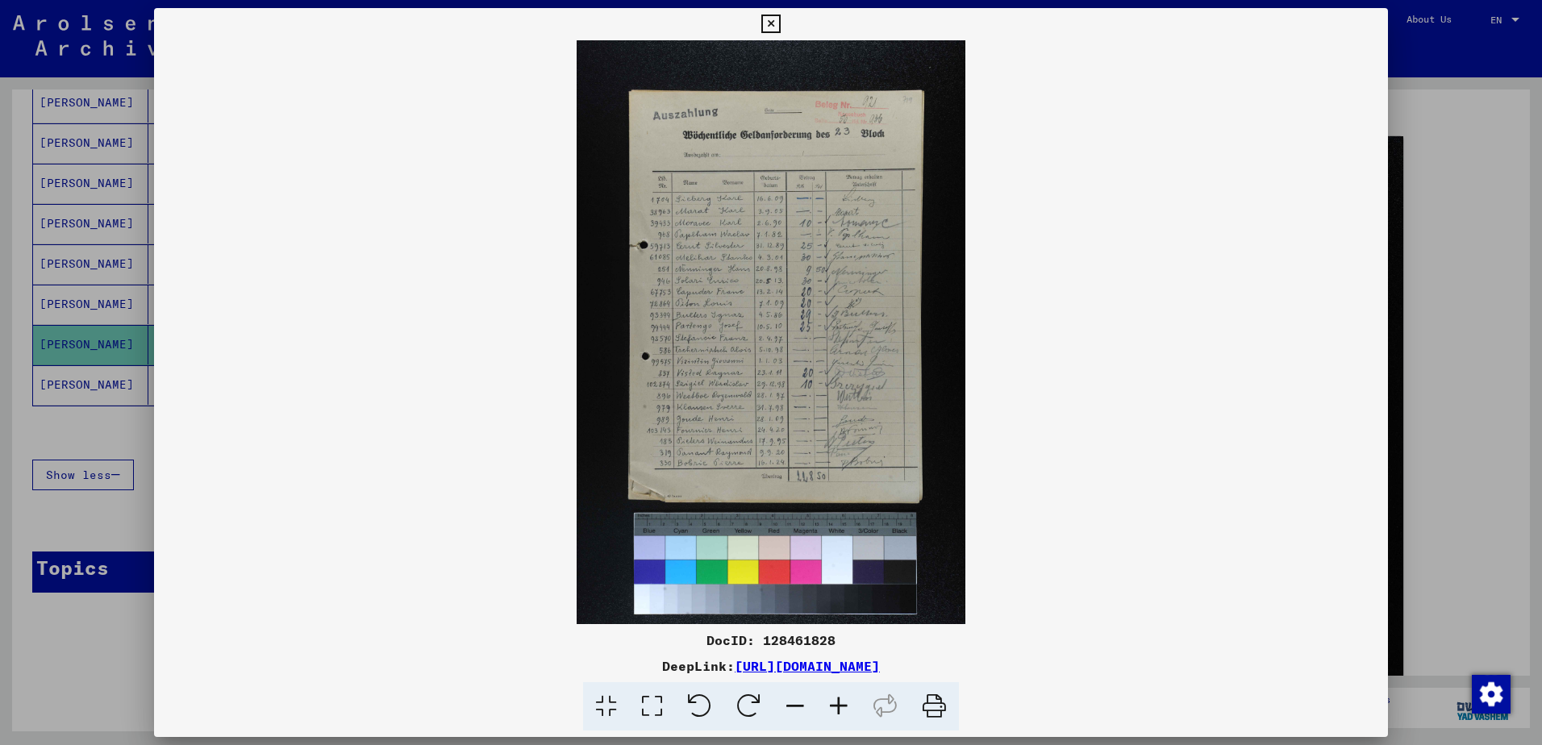
click at [726, 311] on img at bounding box center [771, 332] width 1234 height 584
click at [771, 22] on icon at bounding box center [770, 24] width 19 height 19
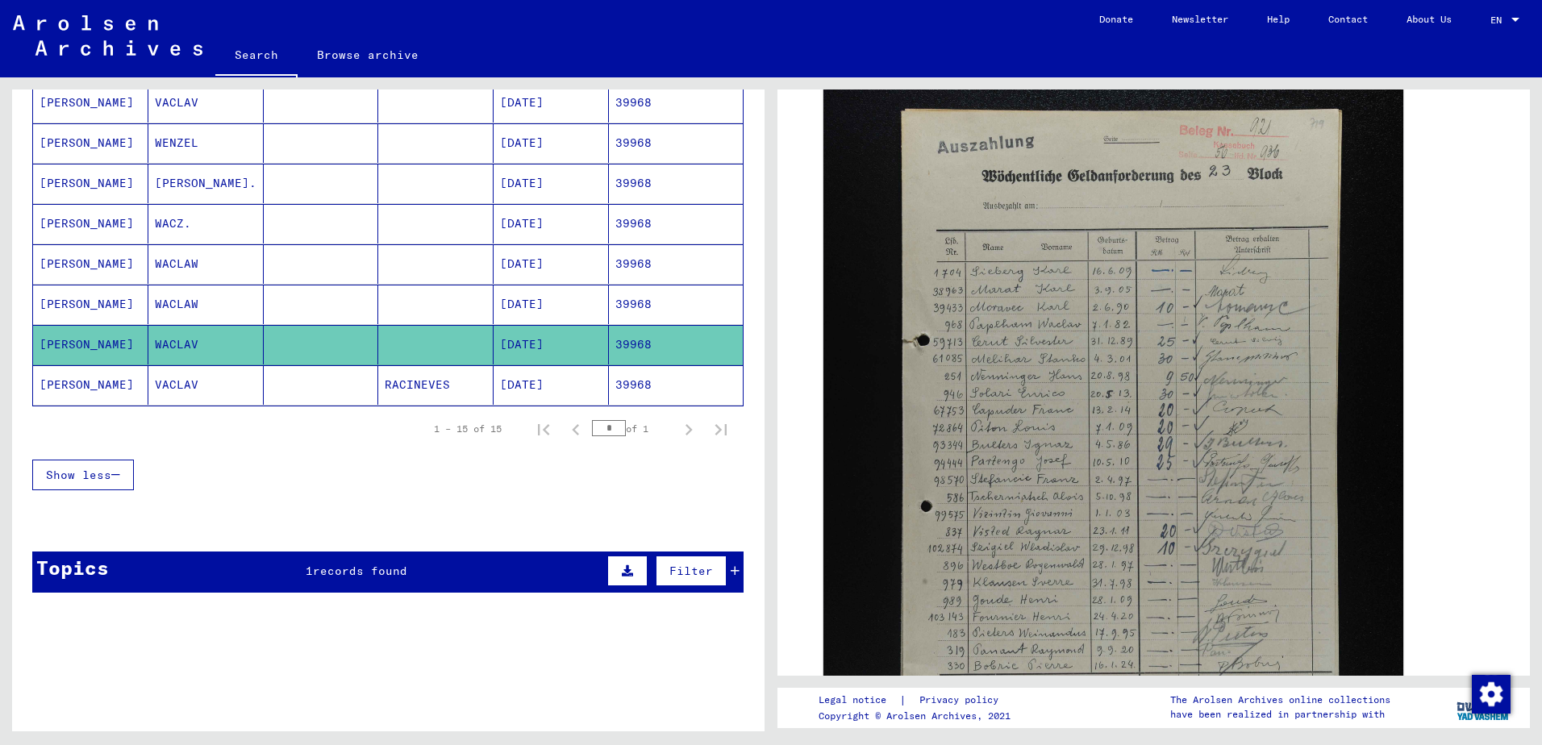
scroll to position [403, 0]
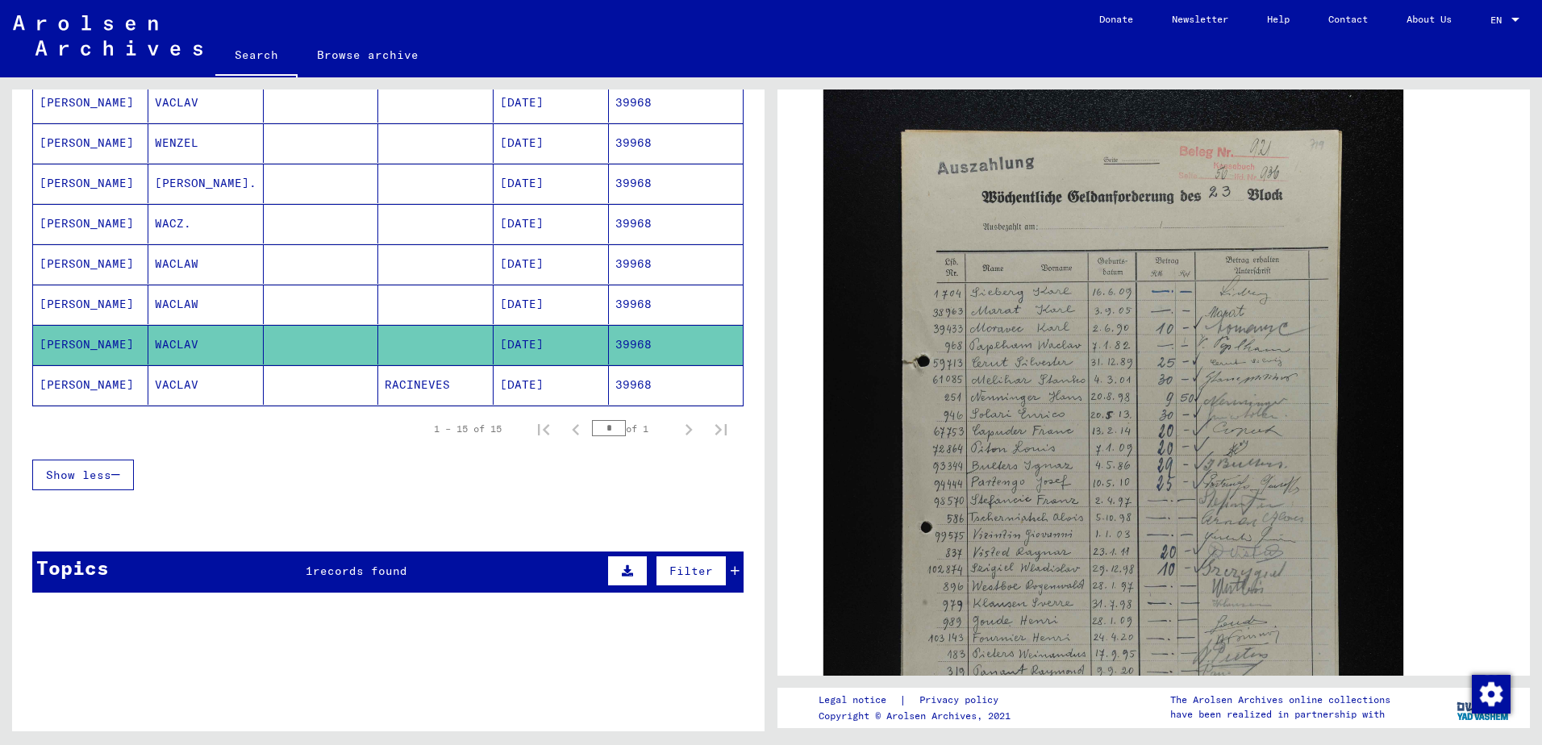
click at [550, 302] on mat-cell "[DATE]" at bounding box center [551, 305] width 115 height 40
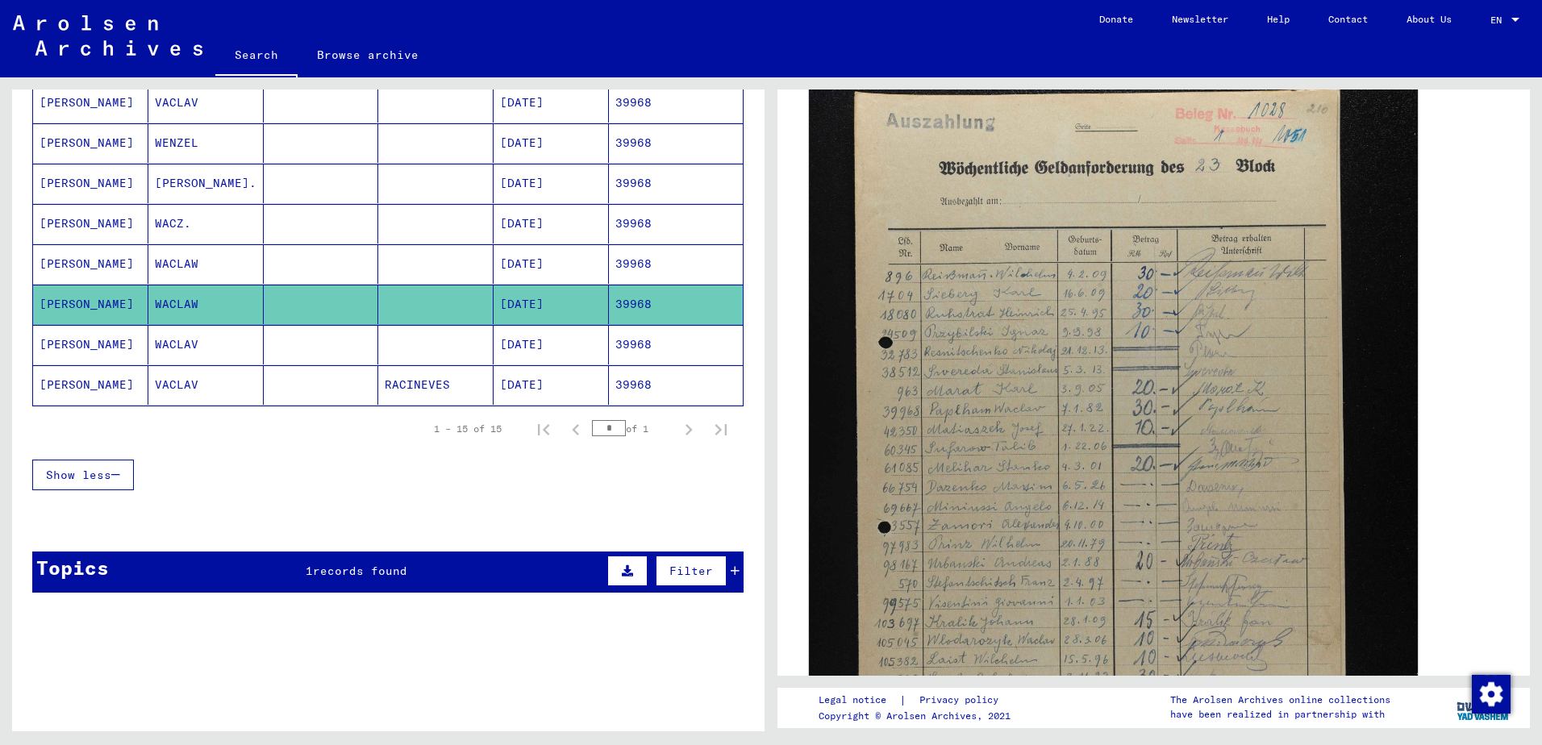
scroll to position [403, 0]
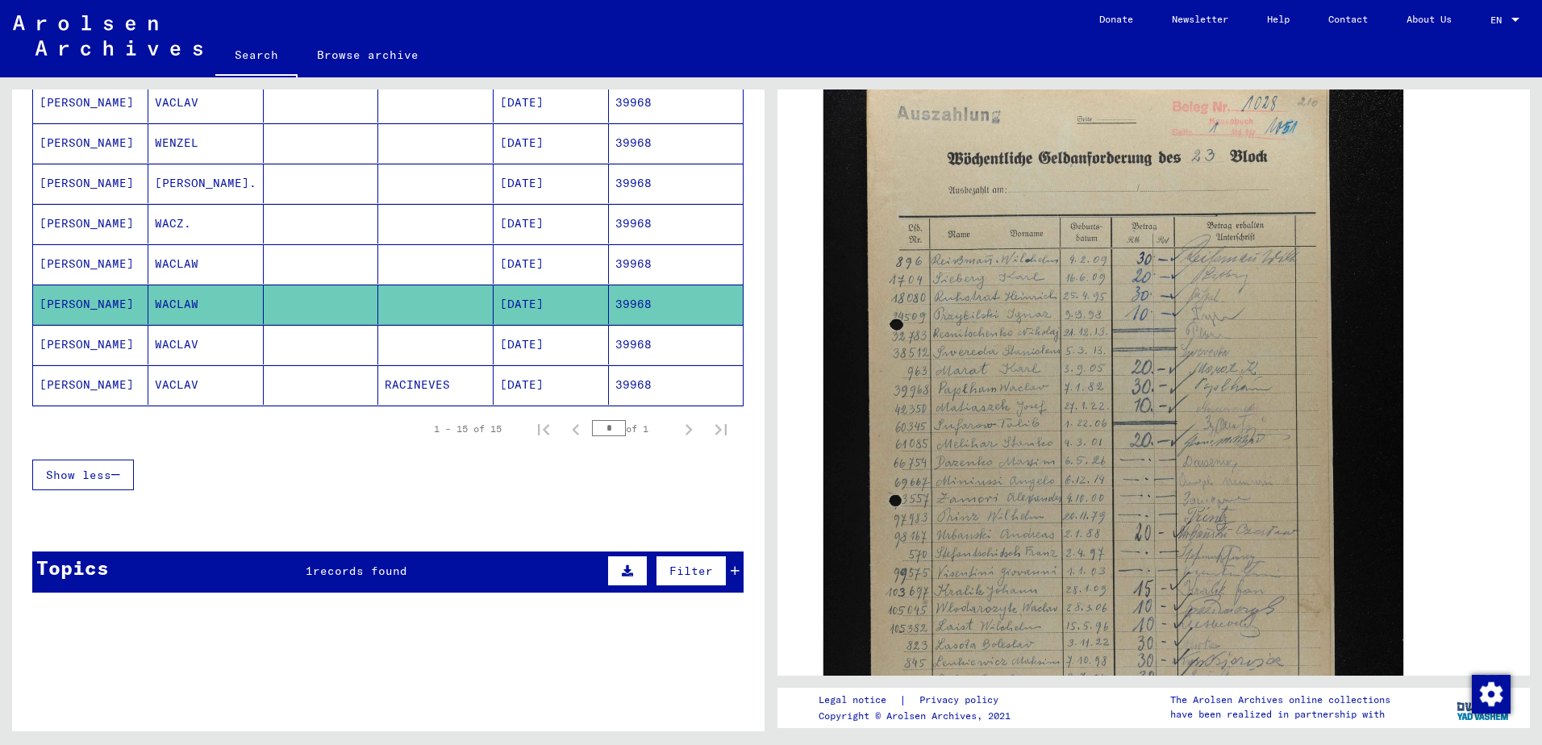
click at [446, 262] on mat-cell at bounding box center [435, 264] width 115 height 40
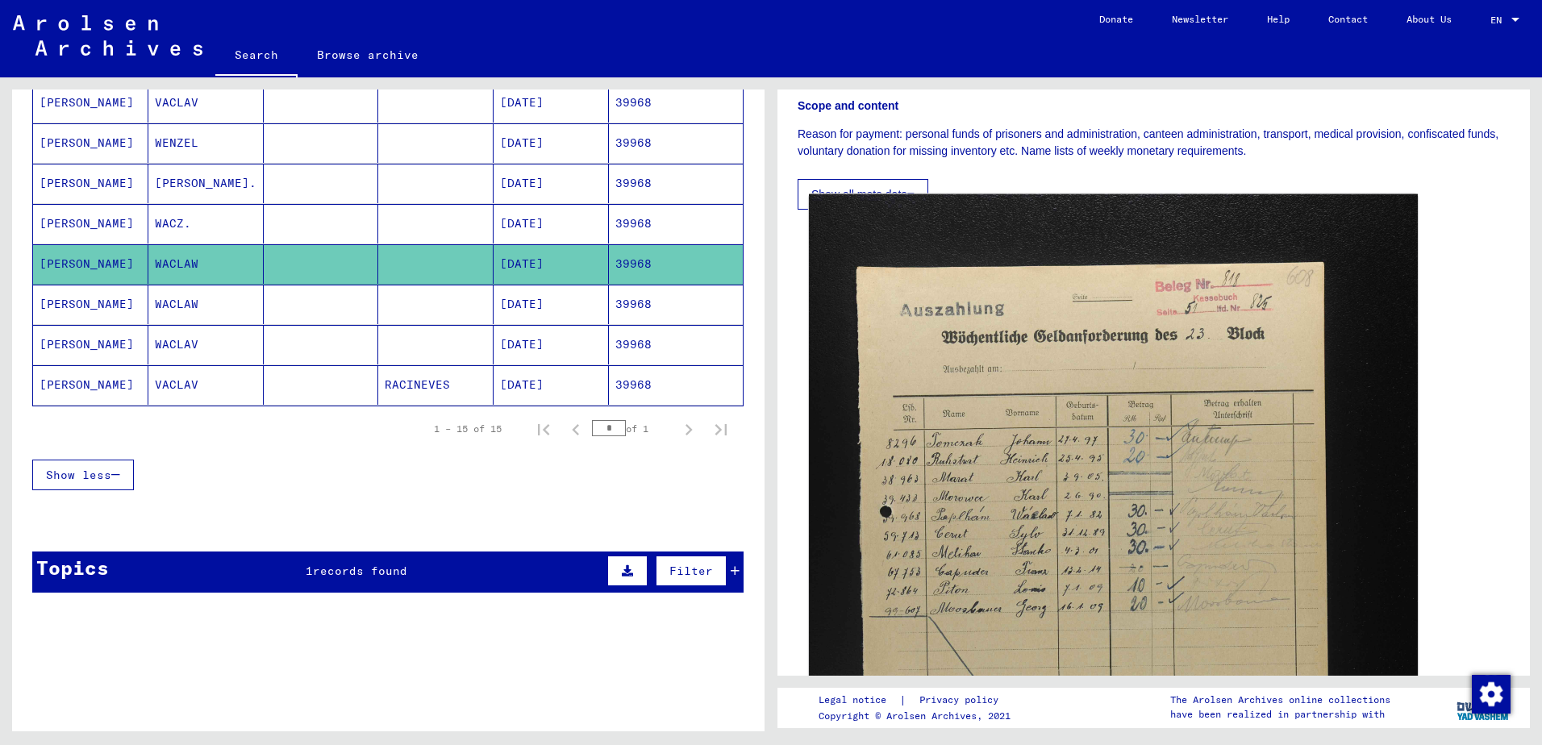
scroll to position [242, 0]
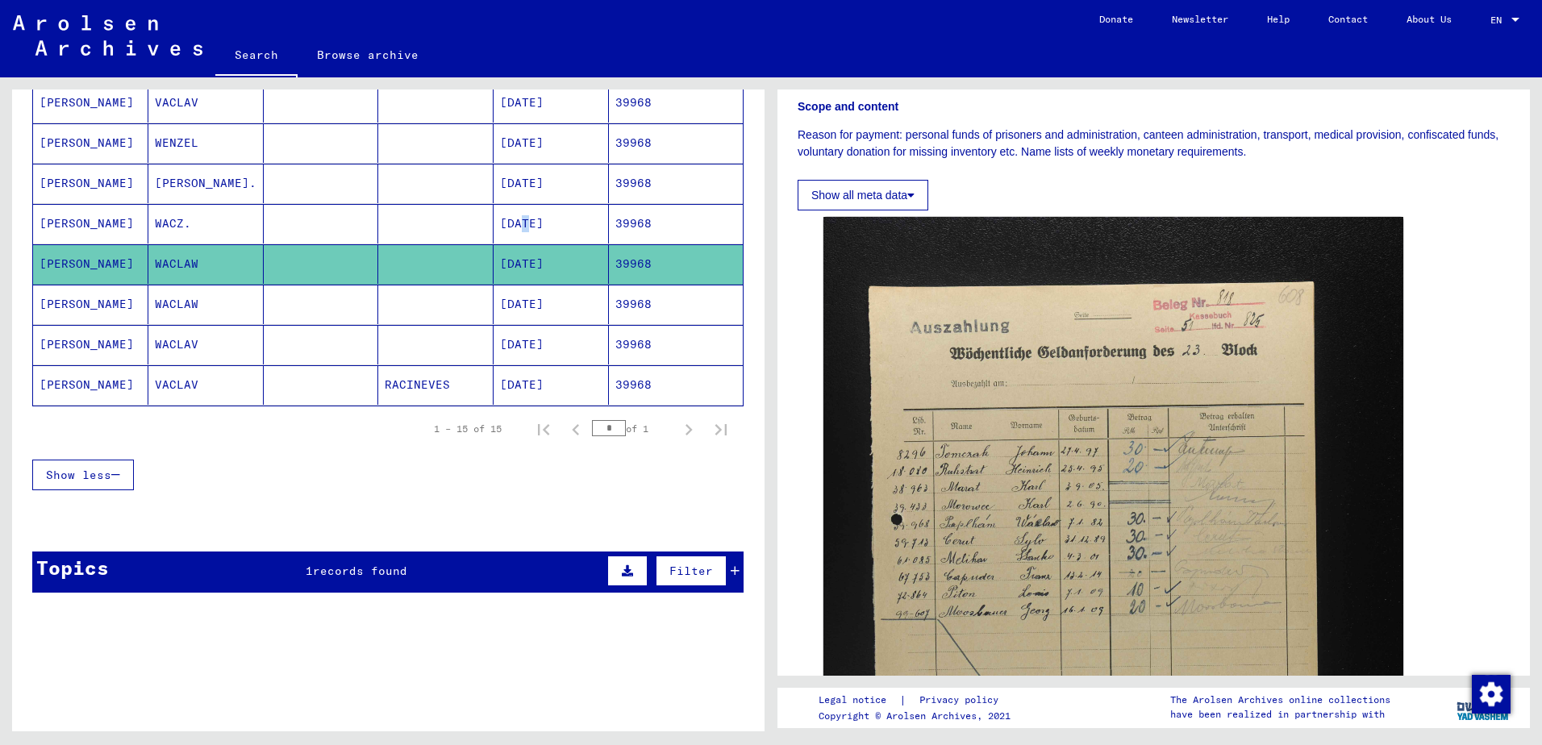
click at [511, 226] on mat-cell "[DATE]" at bounding box center [551, 224] width 115 height 40
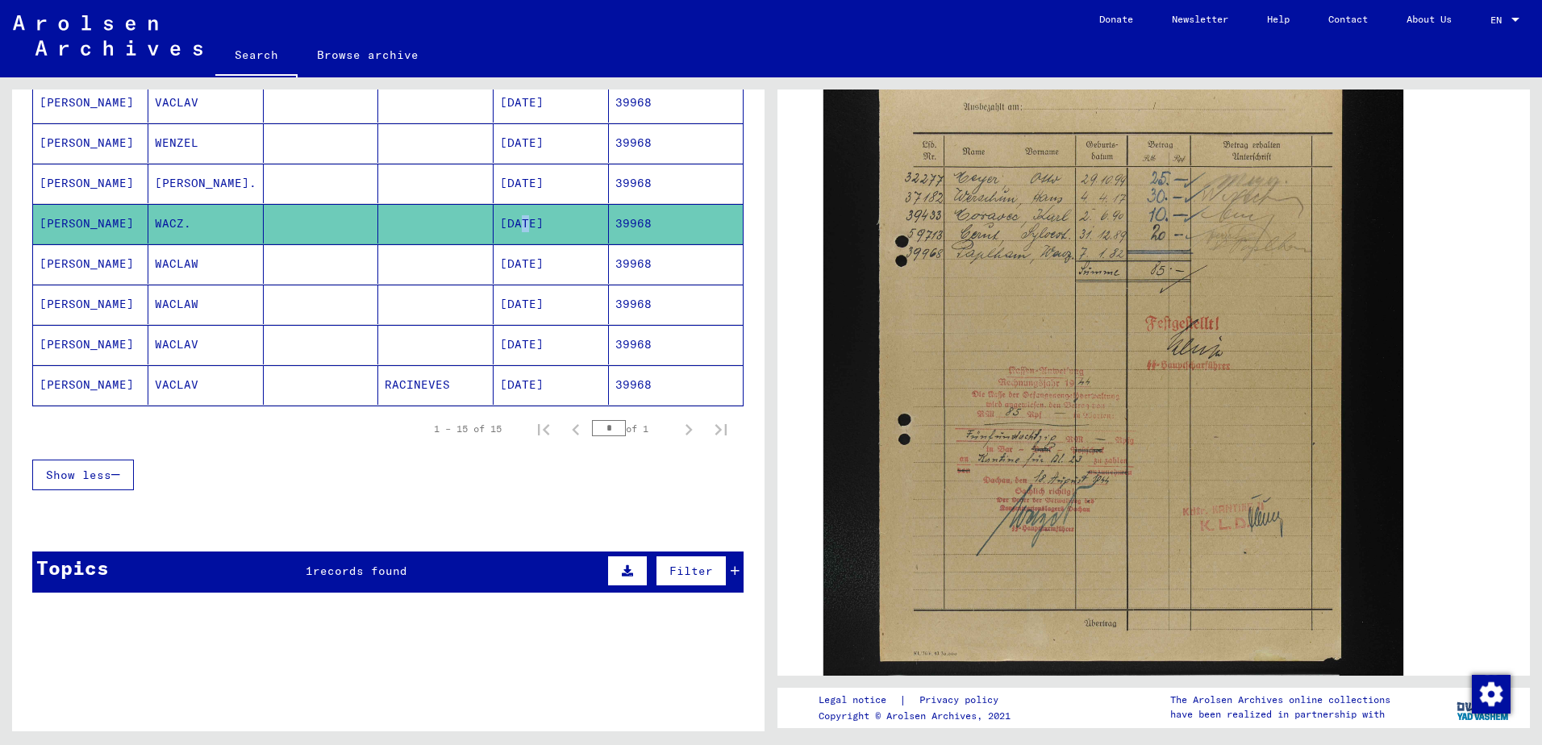
scroll to position [242, 0]
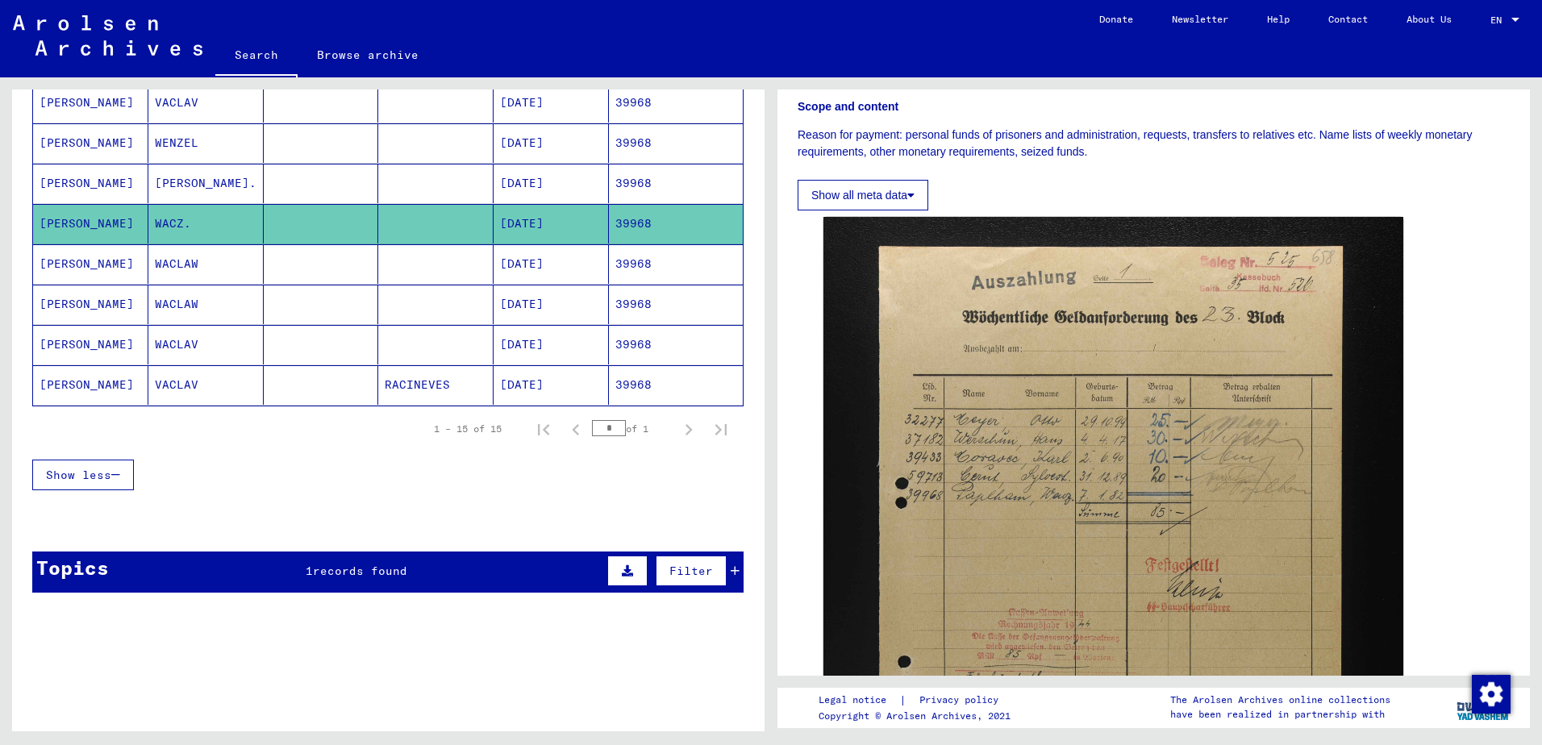
click at [523, 194] on mat-cell "[DATE]" at bounding box center [551, 184] width 115 height 40
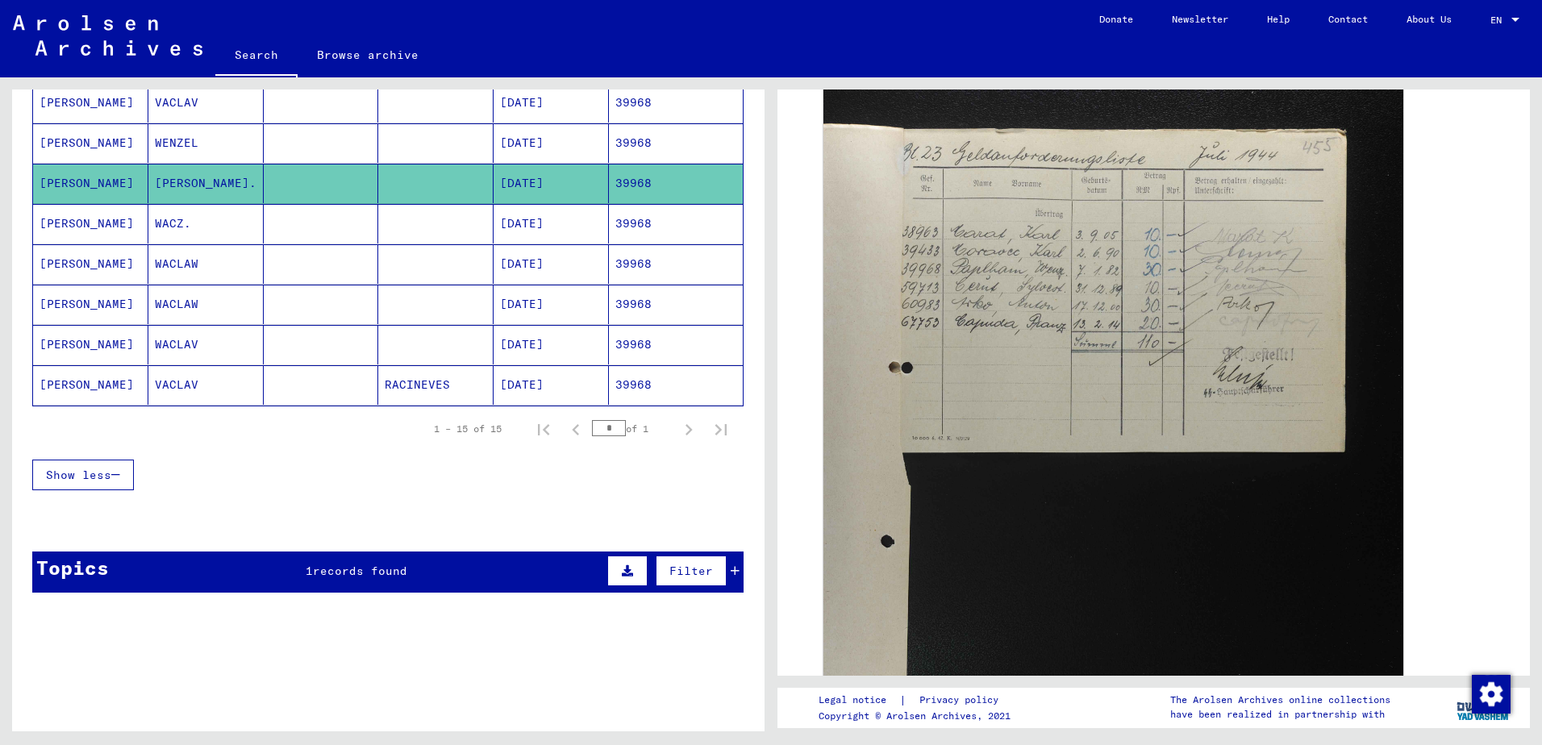
scroll to position [137, 0]
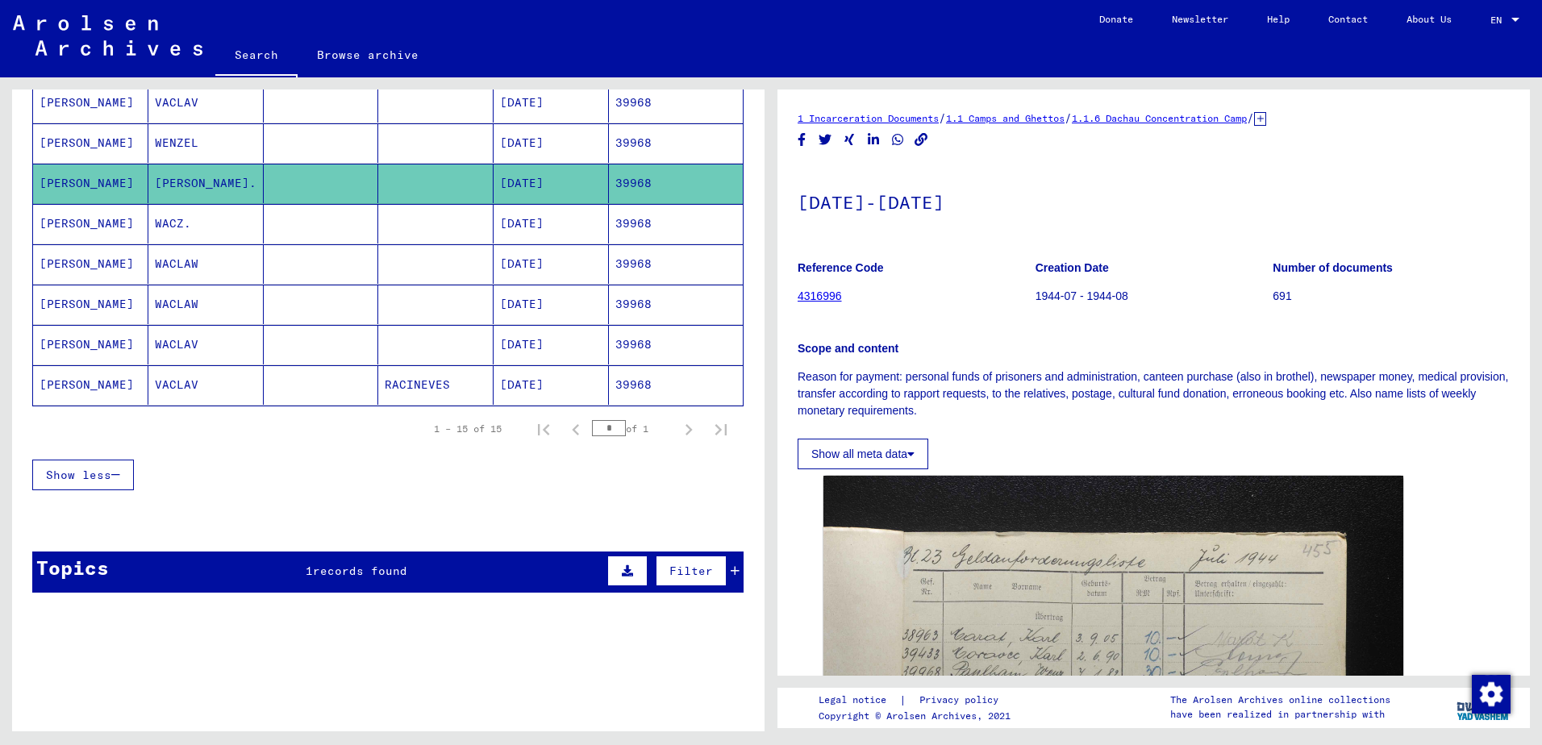
click at [515, 143] on mat-cell "[DATE]" at bounding box center [551, 143] width 115 height 40
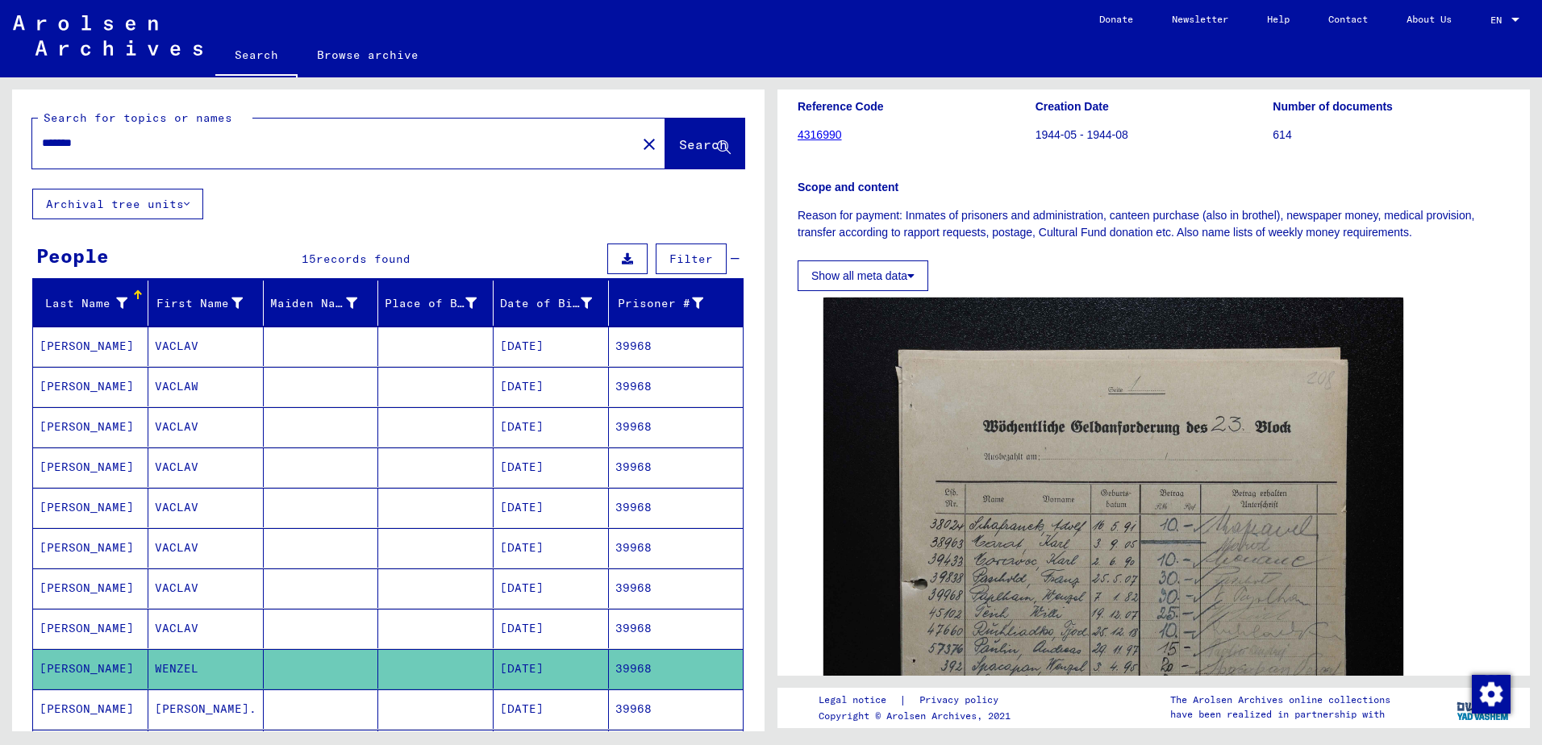
click at [201, 355] on mat-cell "VACLAV" at bounding box center [205, 347] width 115 height 40
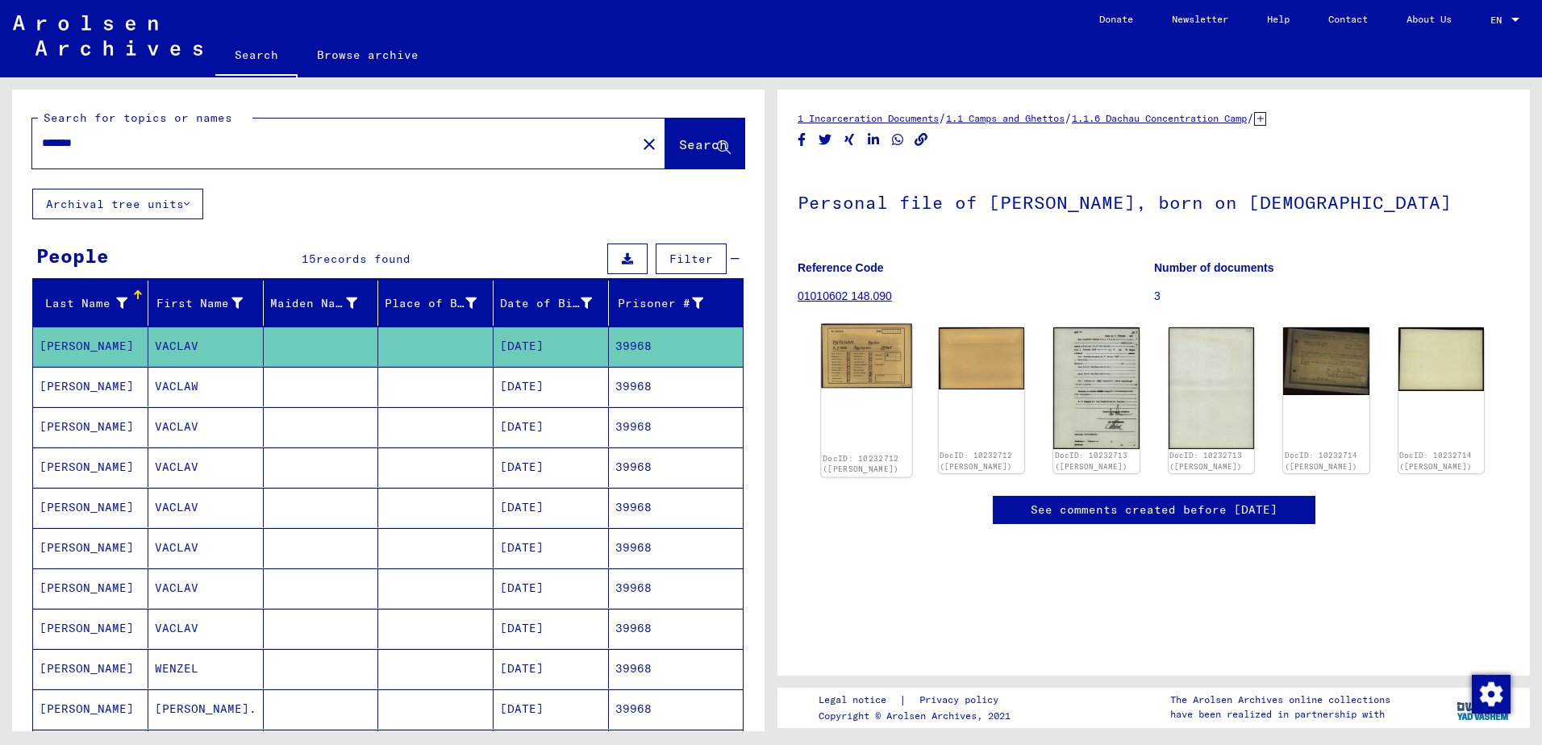
click at [875, 338] on img at bounding box center [866, 356] width 90 height 65
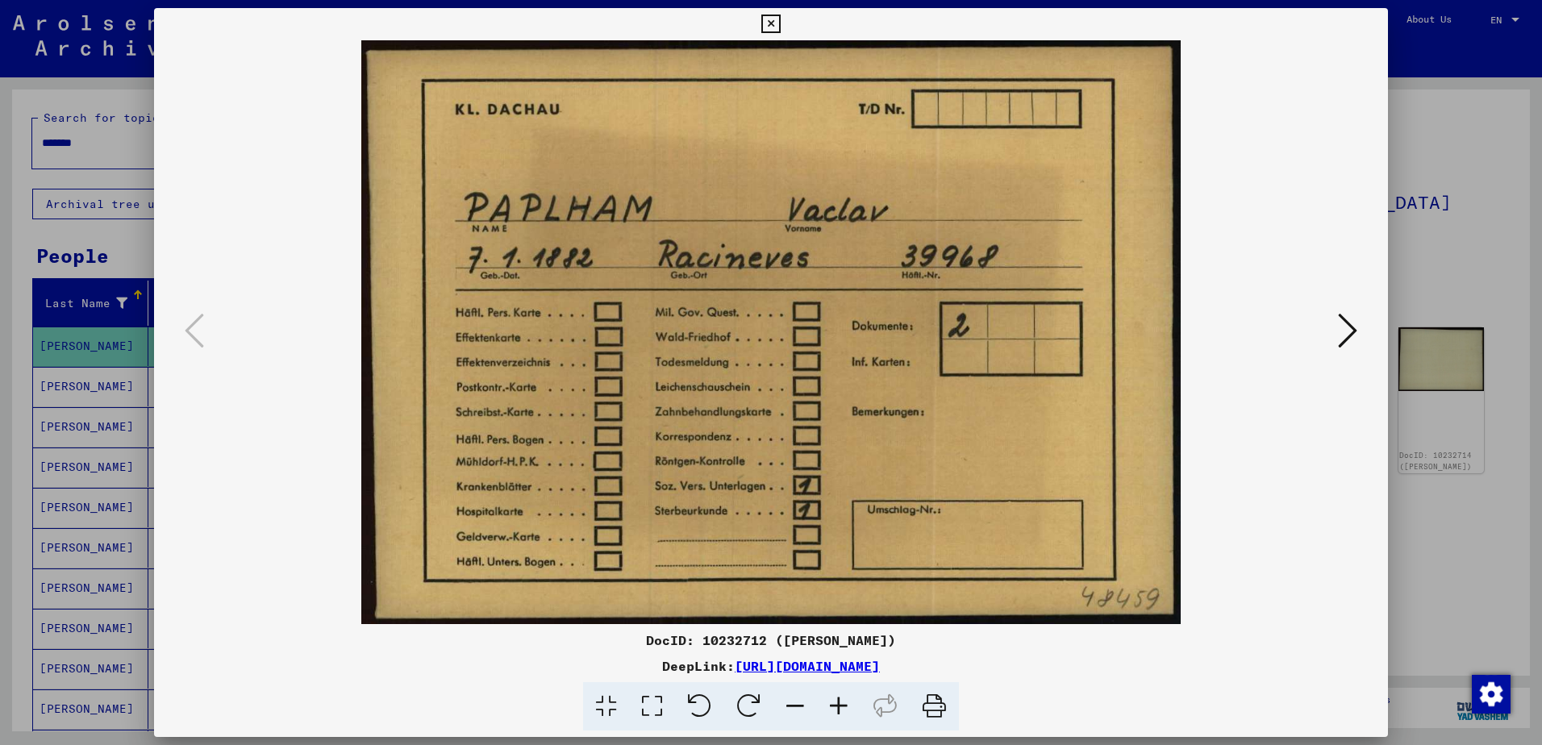
click at [1349, 334] on icon at bounding box center [1347, 330] width 19 height 39
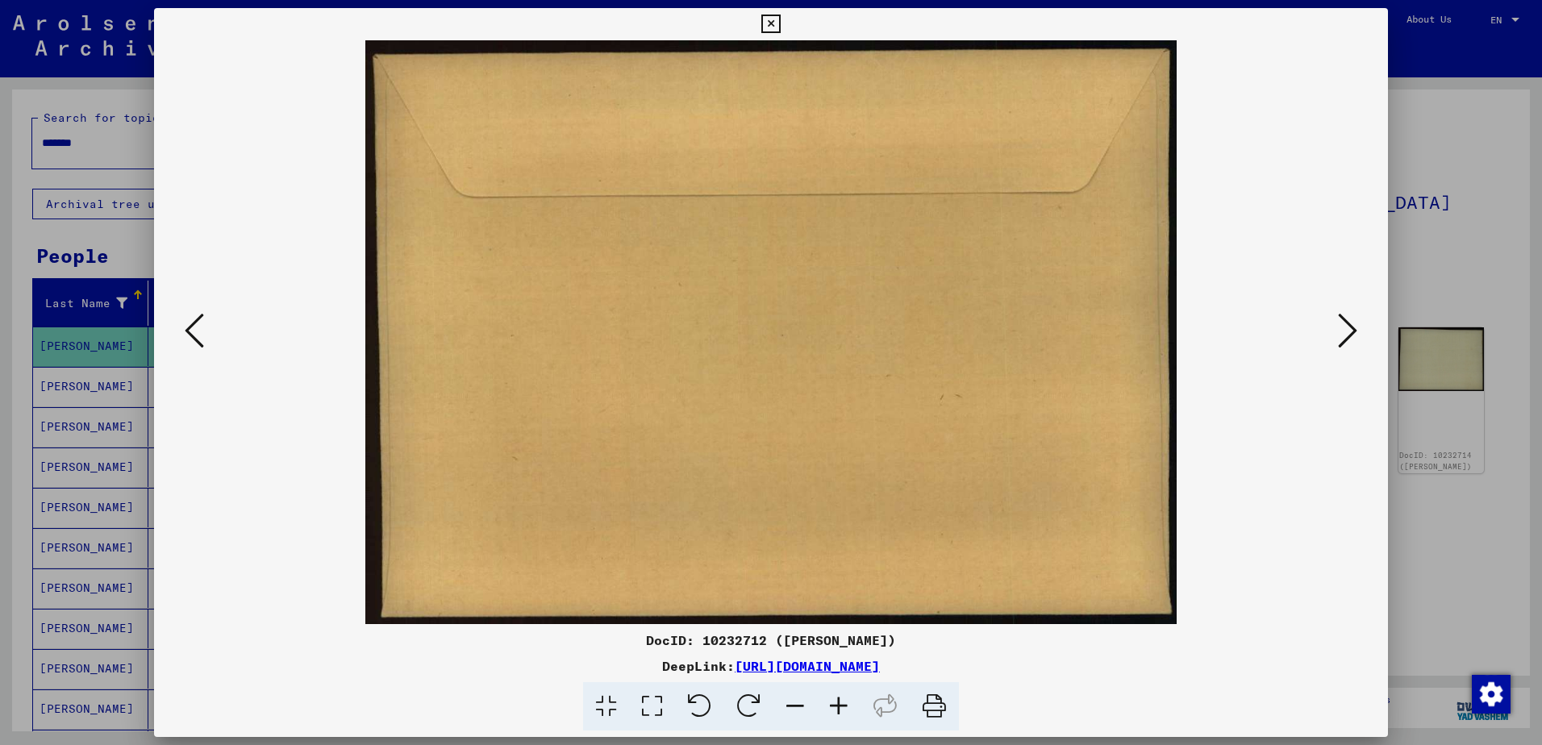
click at [1349, 334] on icon at bounding box center [1347, 330] width 19 height 39
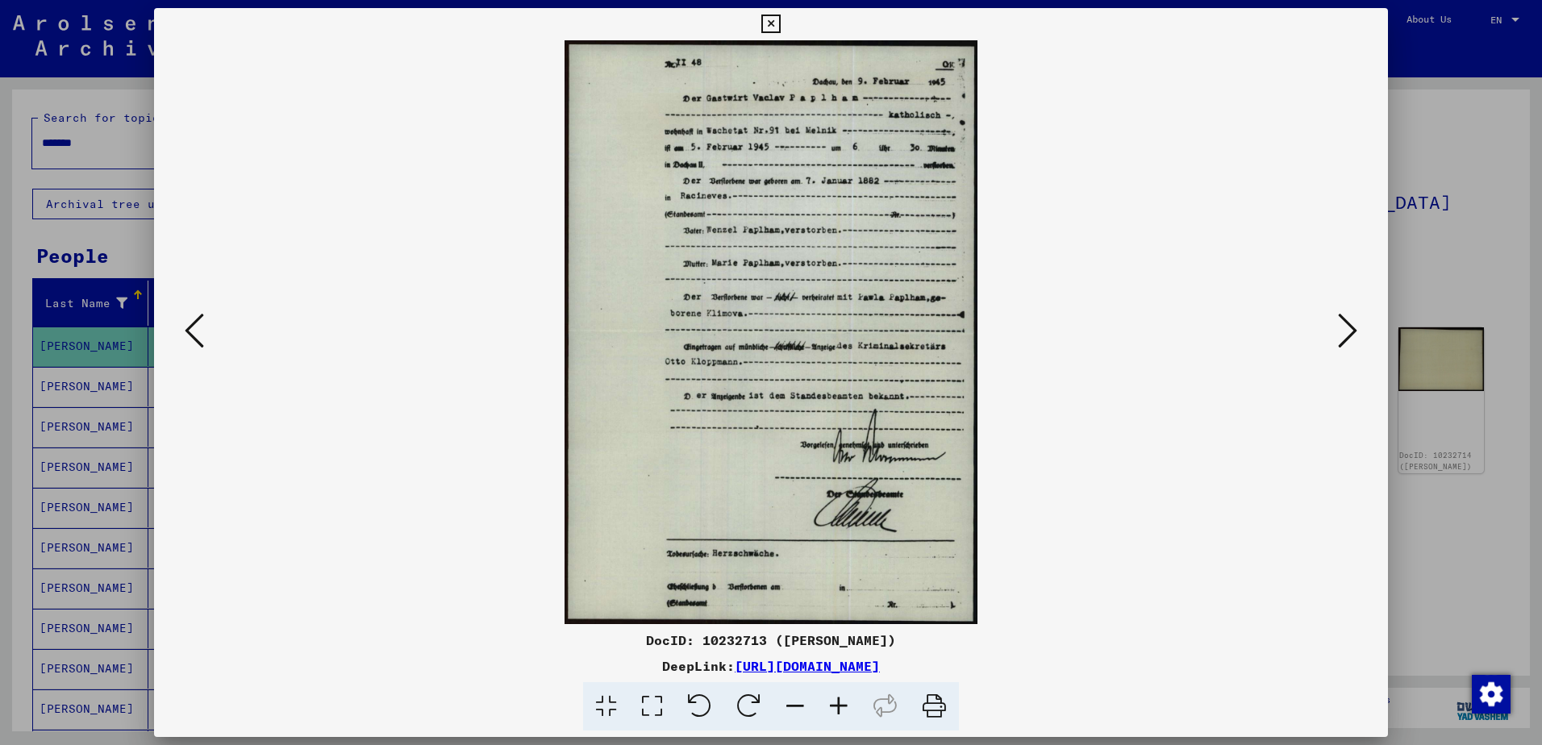
click at [767, 360] on img at bounding box center [771, 332] width 1124 height 584
click at [1031, 364] on img at bounding box center [771, 332] width 1124 height 584
click at [1357, 335] on button at bounding box center [1347, 332] width 29 height 46
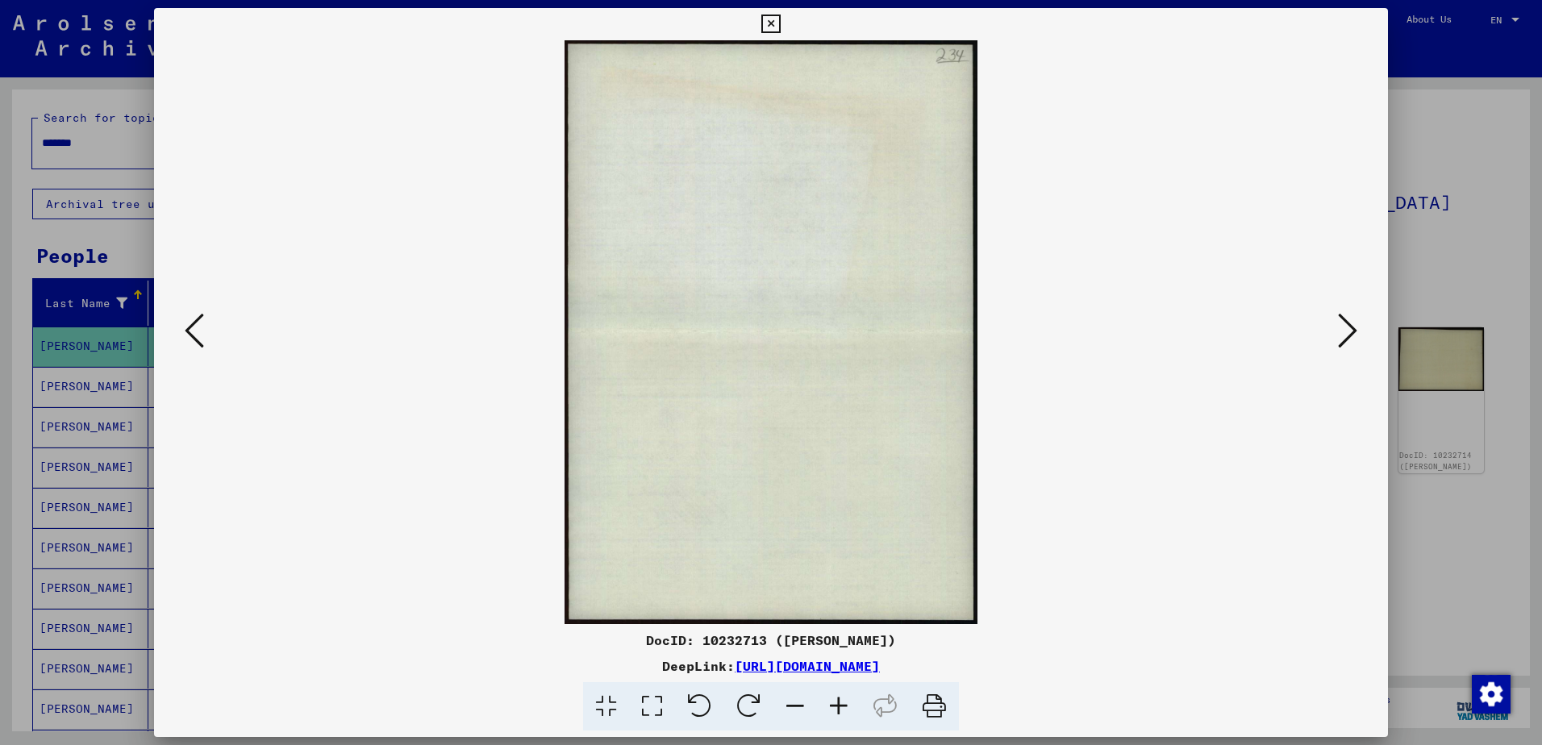
click at [1349, 339] on icon at bounding box center [1347, 330] width 19 height 39
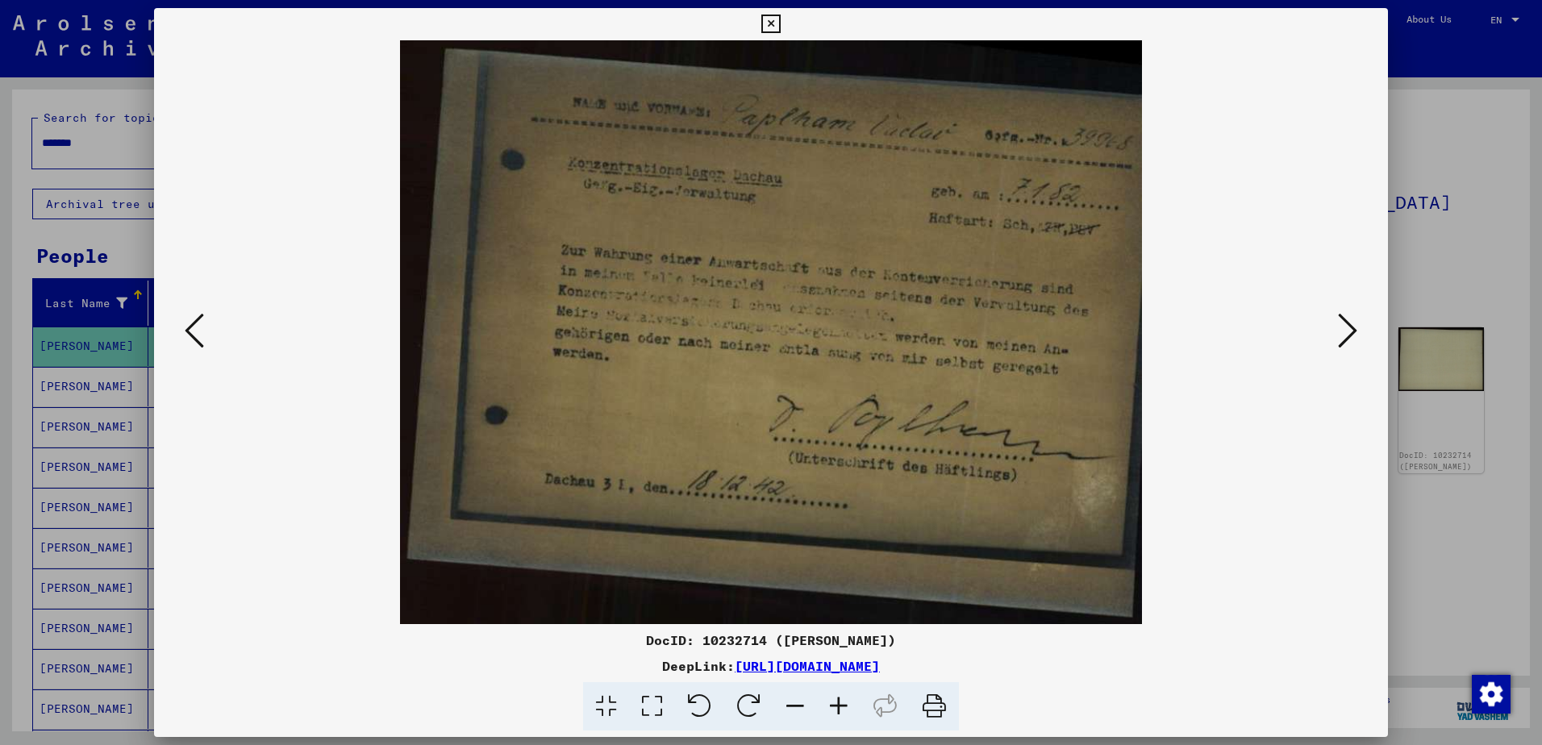
click at [1010, 19] on div "DocID: 10232714 ([PERSON_NAME]) DeepLink: [URL][DOMAIN_NAME]" at bounding box center [771, 369] width 1234 height 723
click at [1358, 329] on button at bounding box center [1347, 332] width 29 height 46
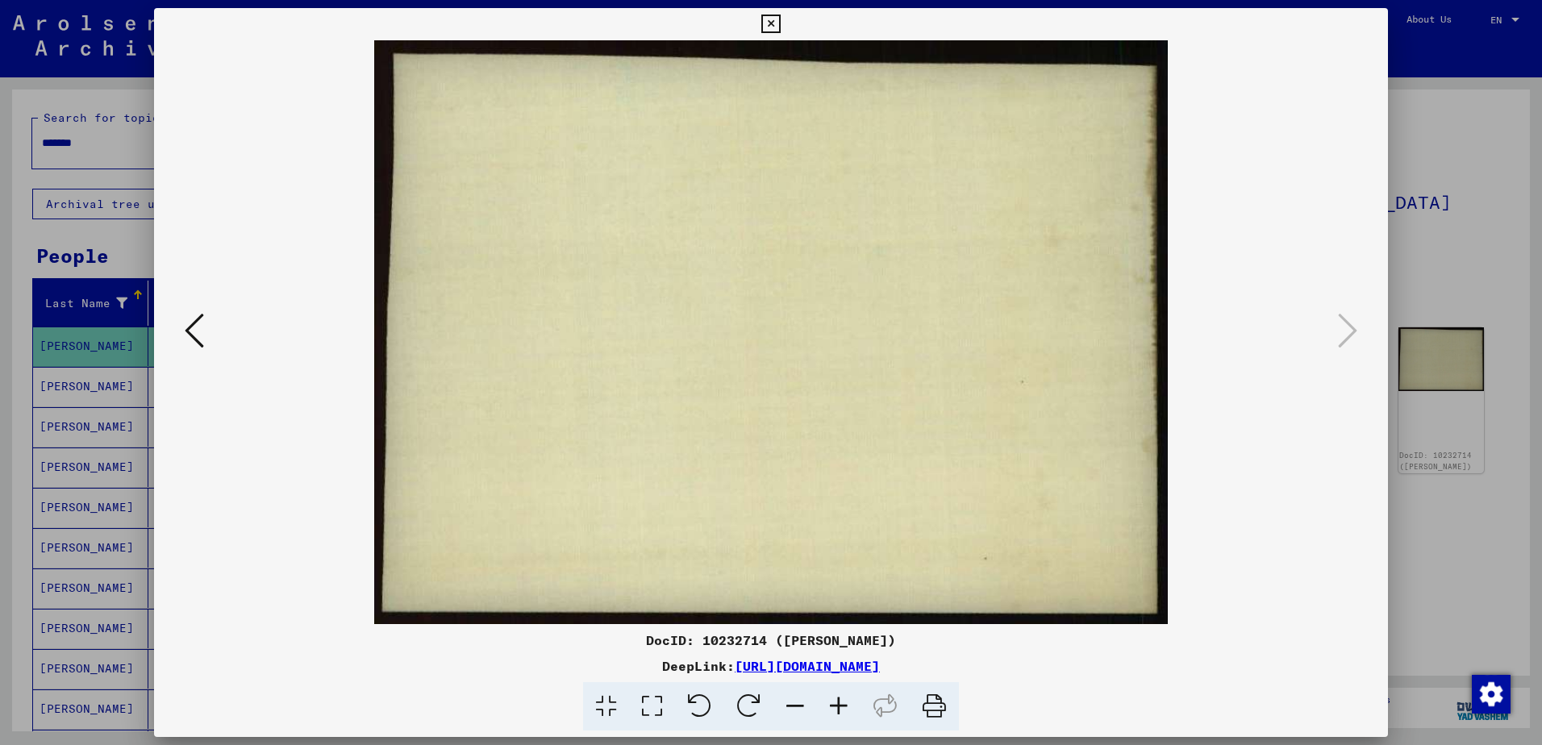
drag, startPoint x: 1379, startPoint y: 69, endPoint x: 1380, endPoint y: 58, distance: 11.3
click at [1381, 75] on div at bounding box center [771, 332] width 1234 height 584
click at [777, 19] on icon at bounding box center [770, 24] width 19 height 19
